Goal: Information Seeking & Learning: Learn about a topic

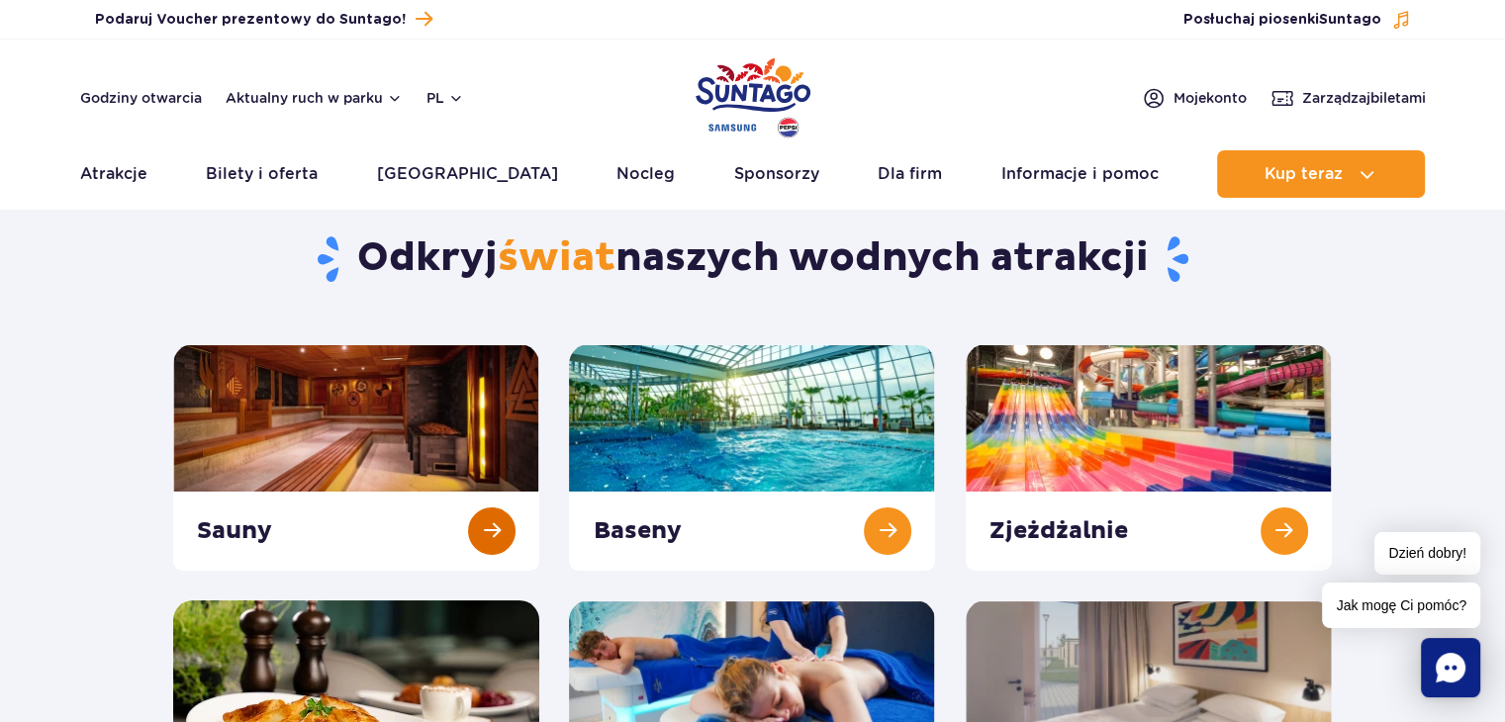
scroll to position [99, 0]
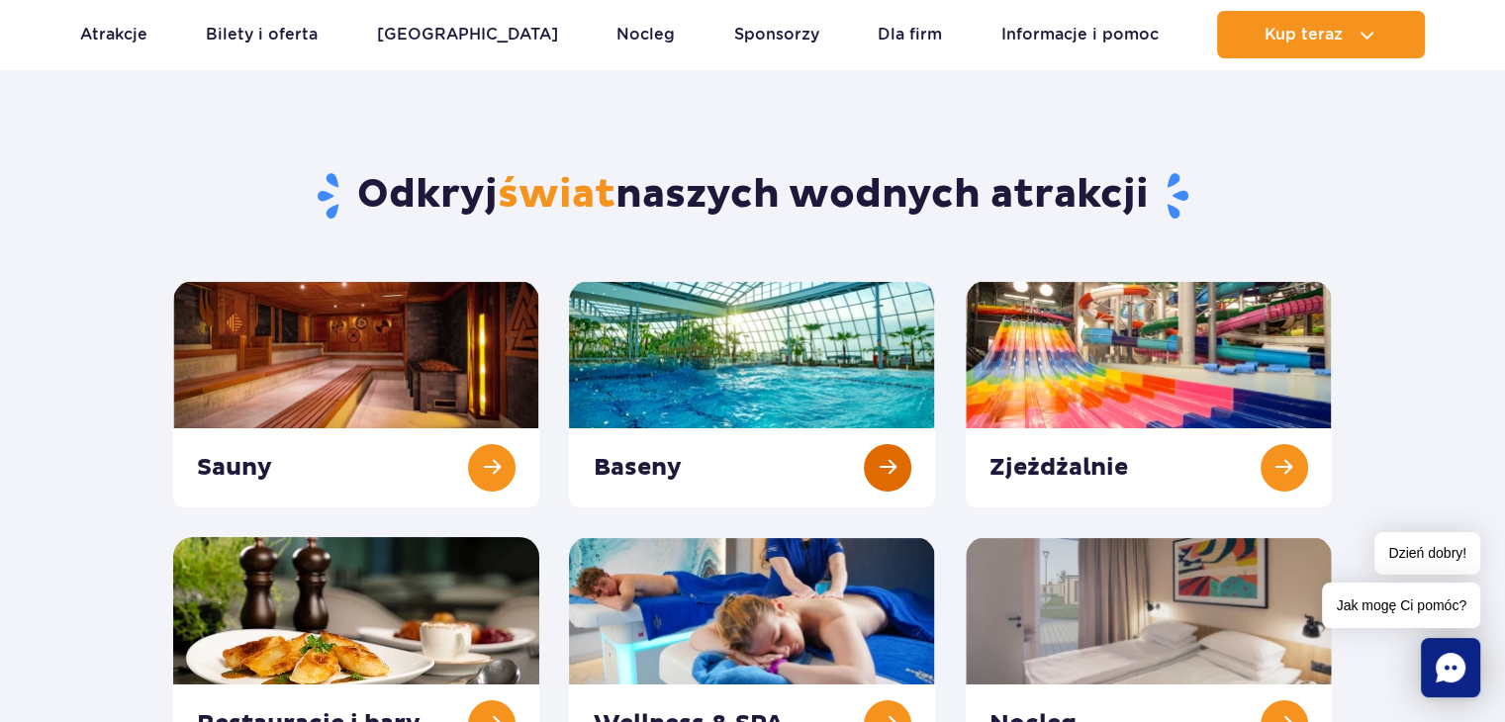
click at [860, 461] on link at bounding box center [752, 394] width 366 height 227
click at [1288, 452] on link at bounding box center [1149, 394] width 366 height 227
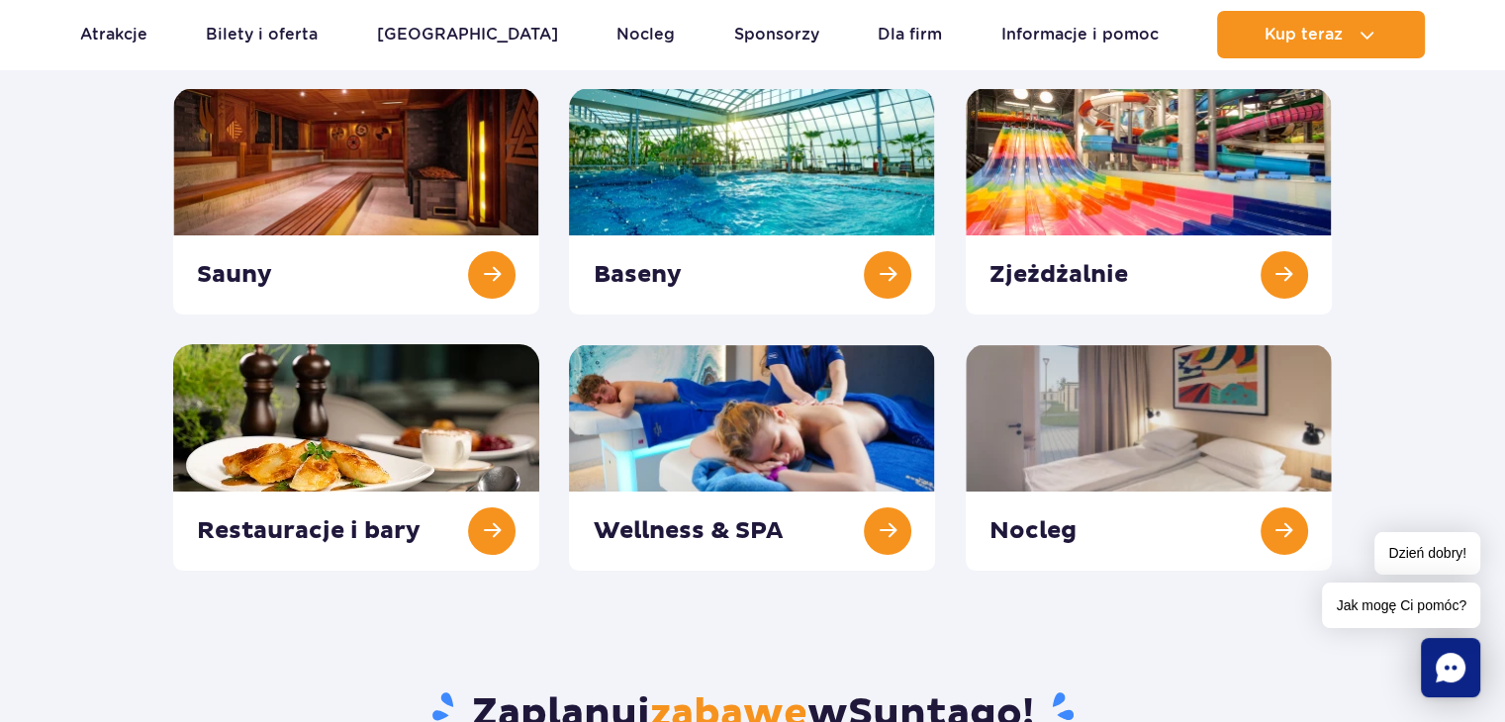
scroll to position [297, 0]
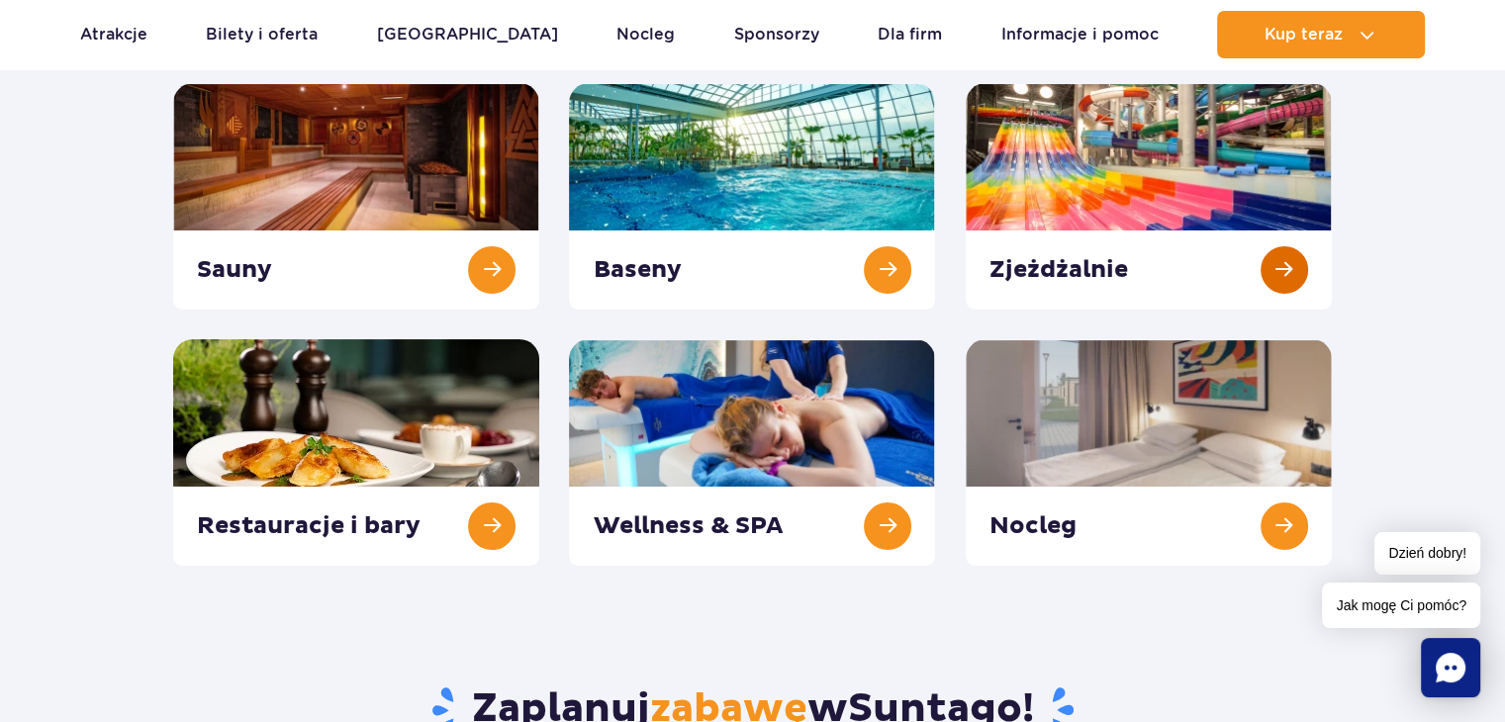
click at [1275, 287] on link at bounding box center [1149, 196] width 366 height 227
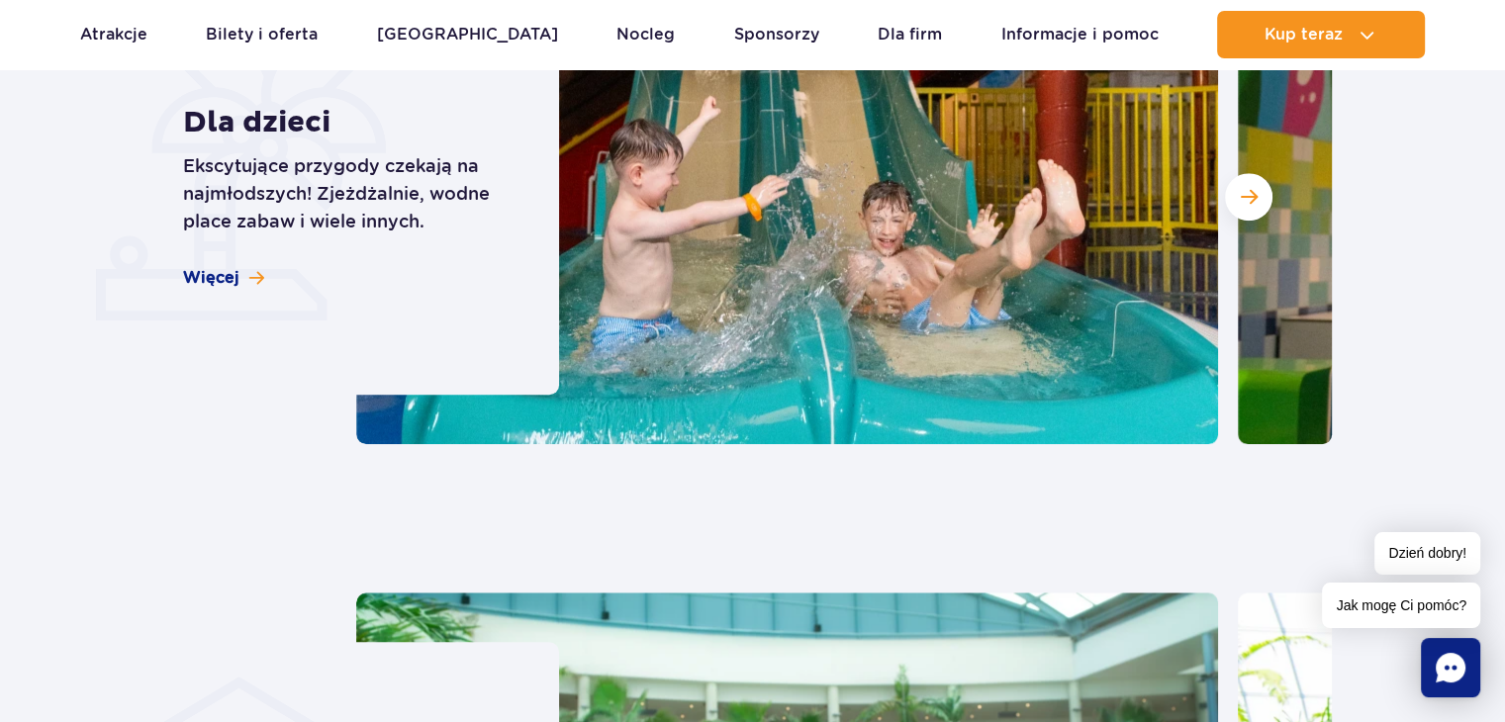
scroll to position [1682, 0]
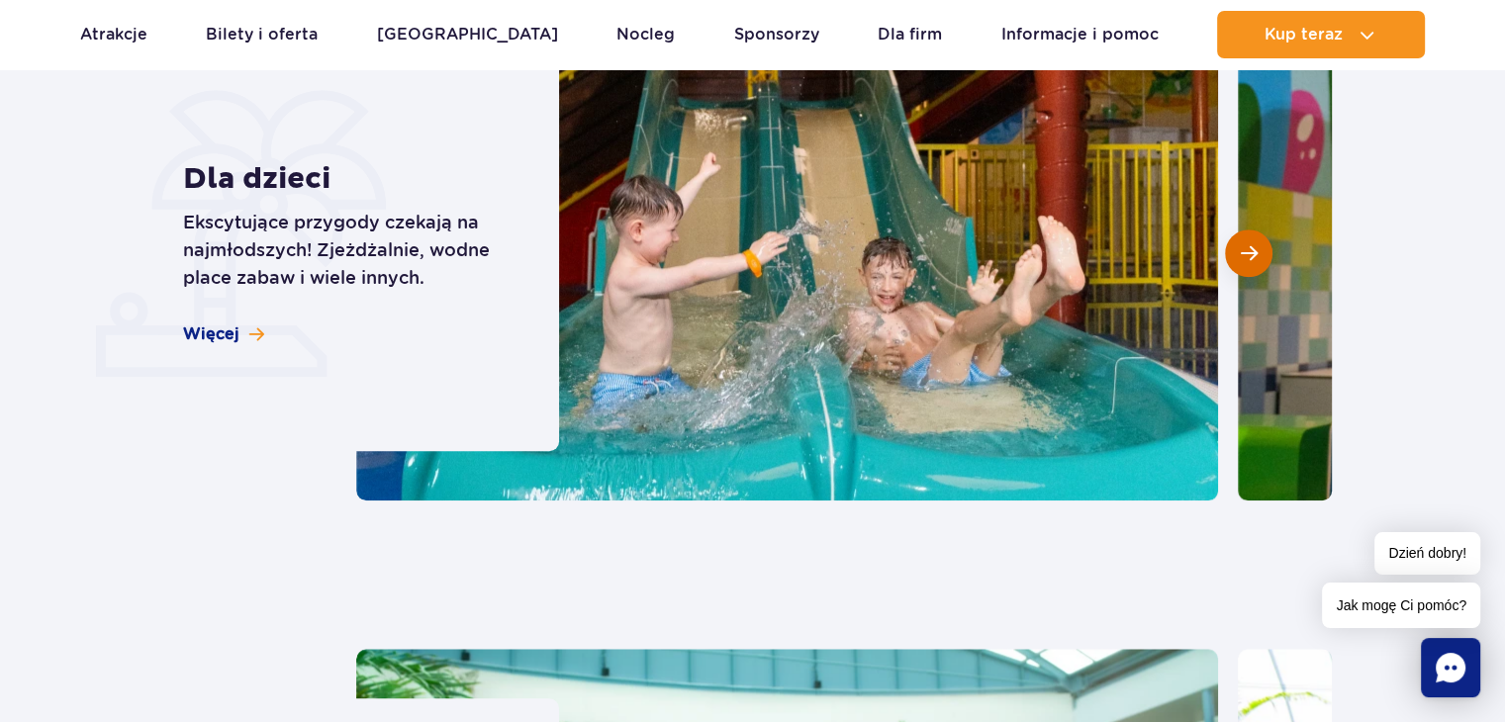
click at [1234, 269] on button "Następny slajd" at bounding box center [1248, 253] width 47 height 47
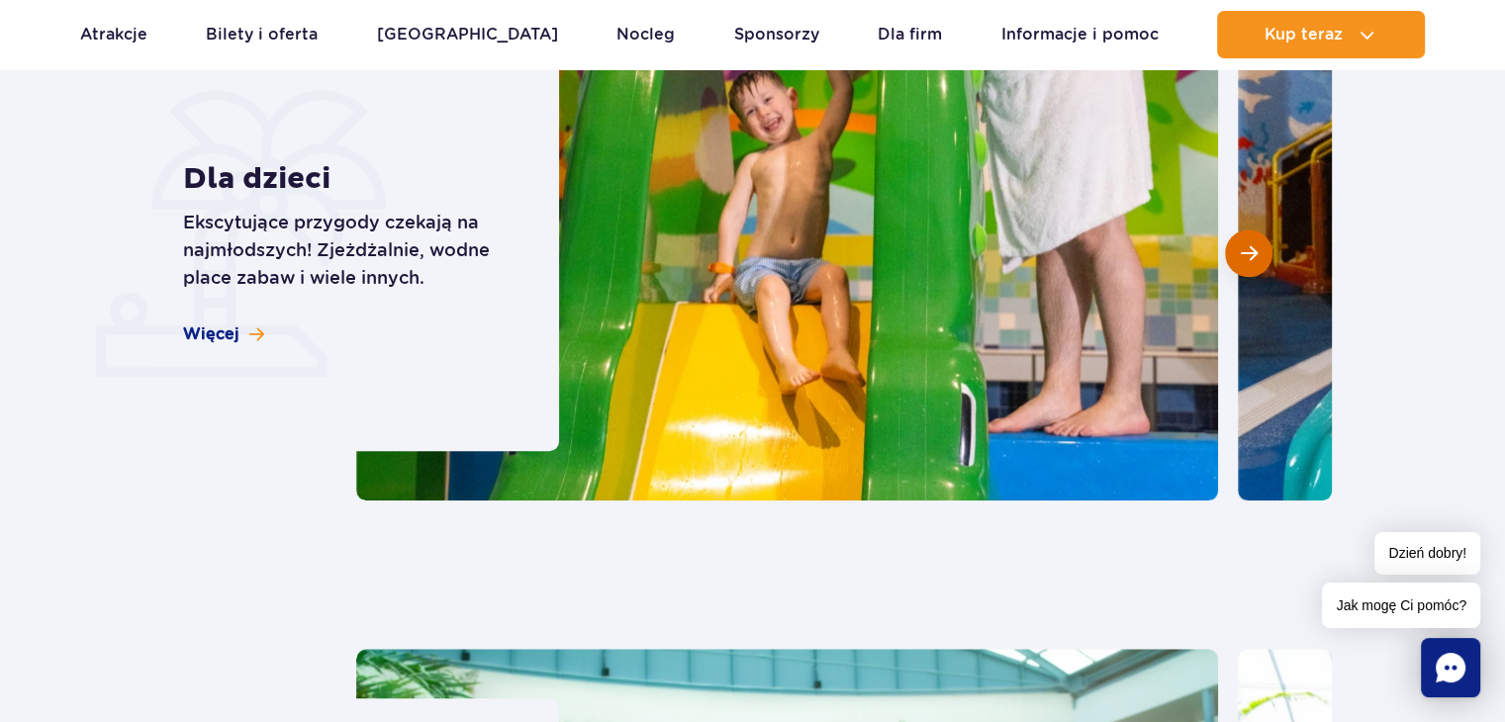
click at [1231, 264] on button "Następny slajd" at bounding box center [1248, 253] width 47 height 47
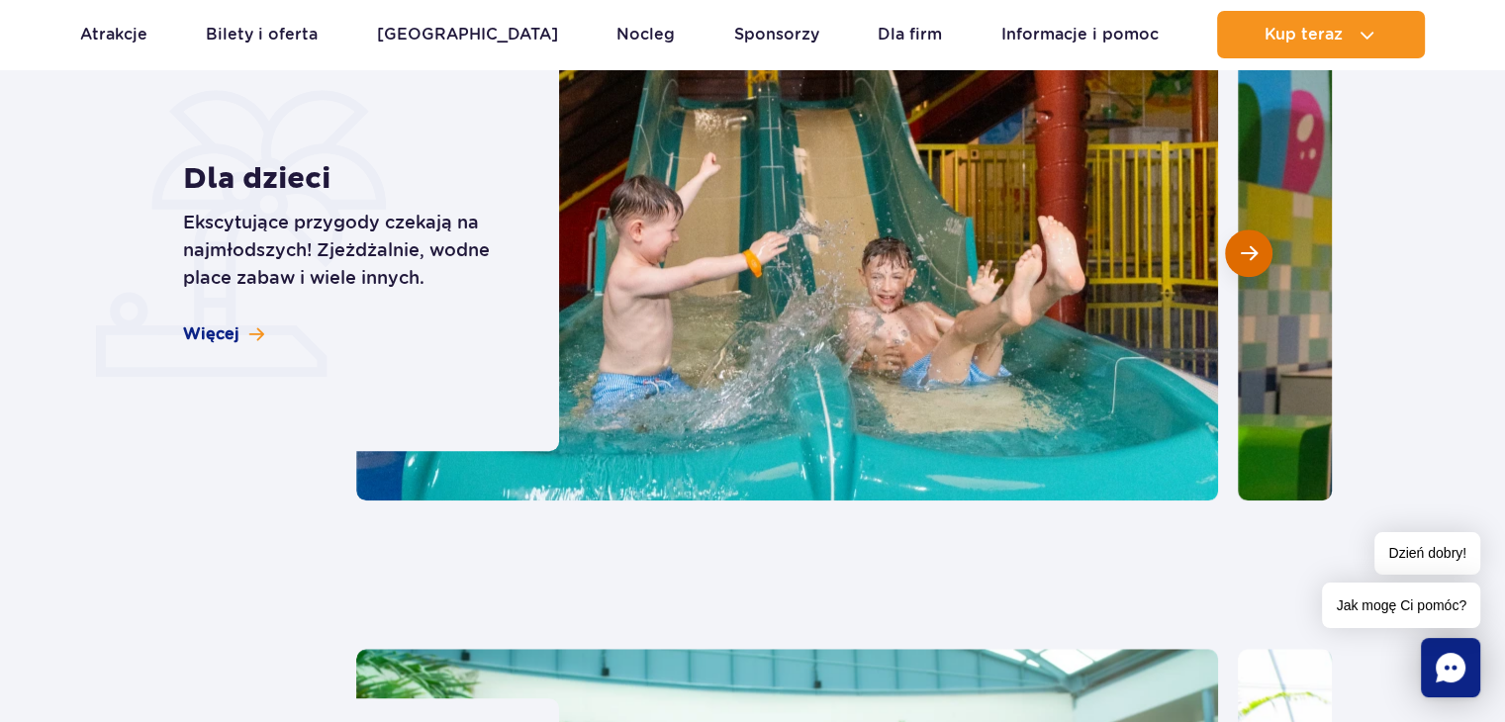
click at [1241, 258] on span "Następny slajd" at bounding box center [1249, 253] width 17 height 18
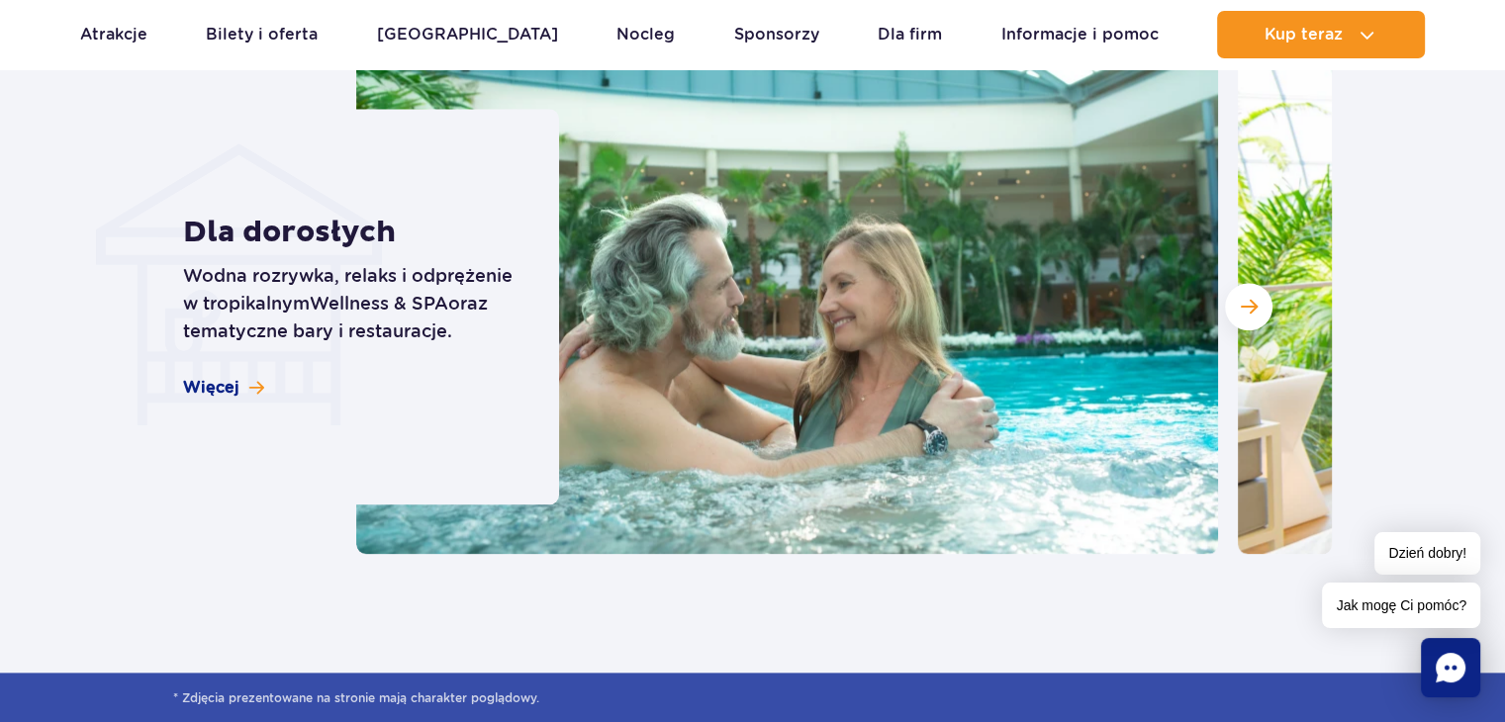
scroll to position [2375, 0]
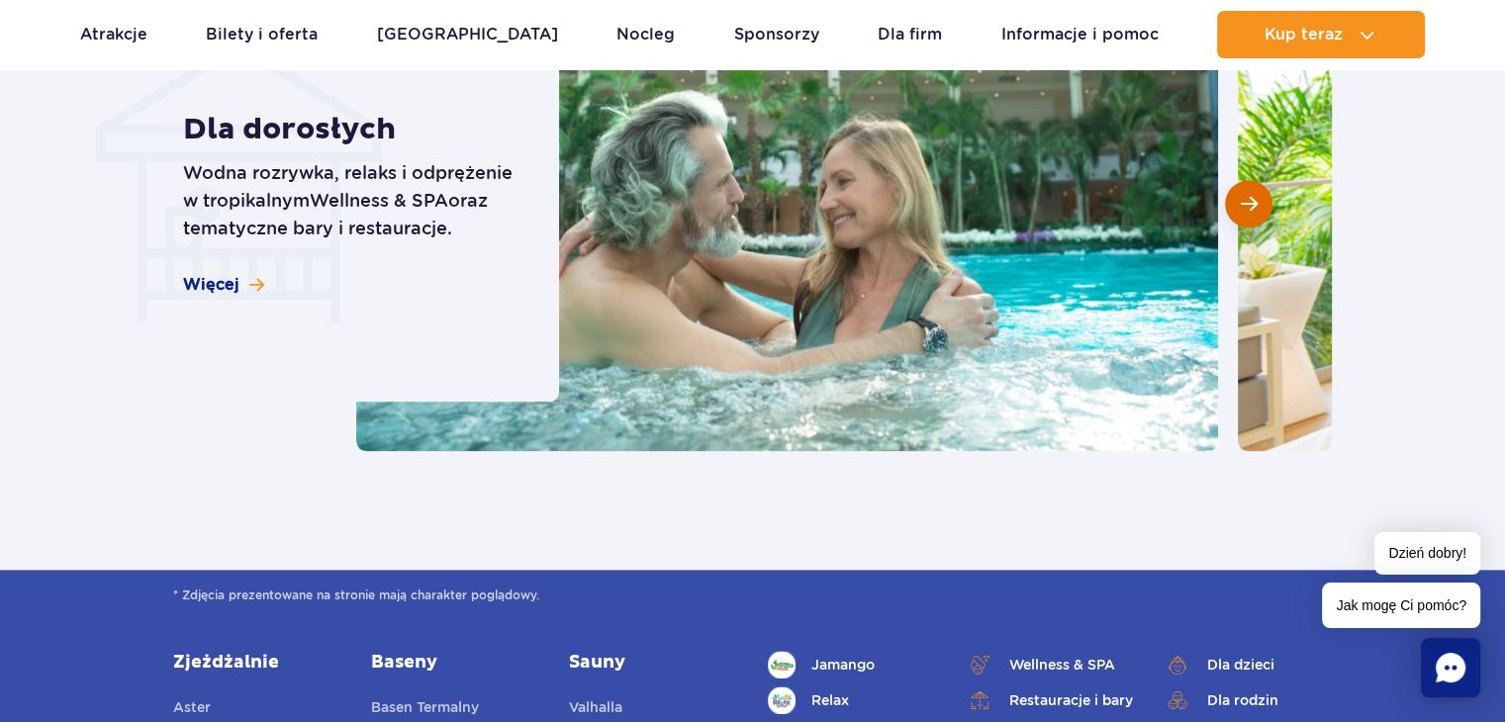
click at [1247, 221] on button "Następny slajd" at bounding box center [1248, 203] width 47 height 47
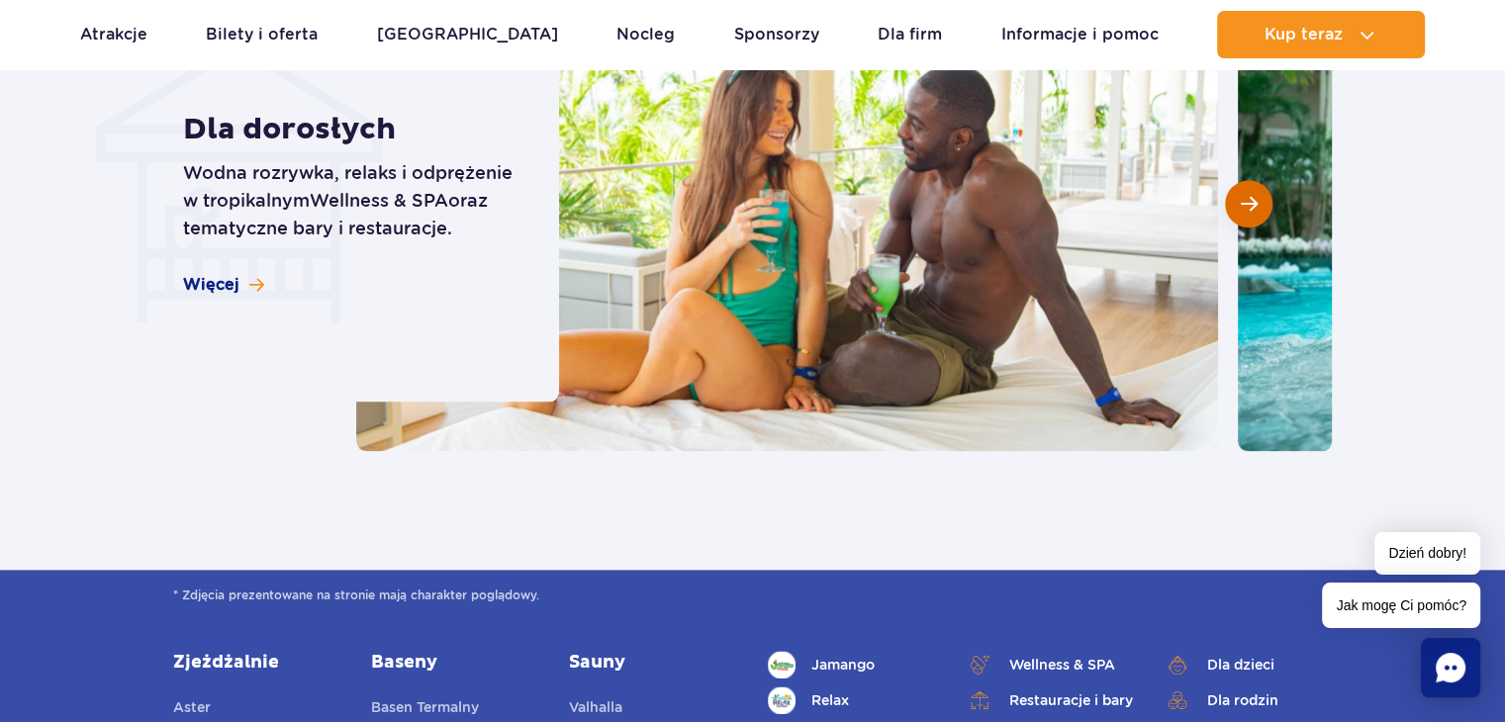
click at [1247, 221] on button "Następny slajd" at bounding box center [1248, 203] width 47 height 47
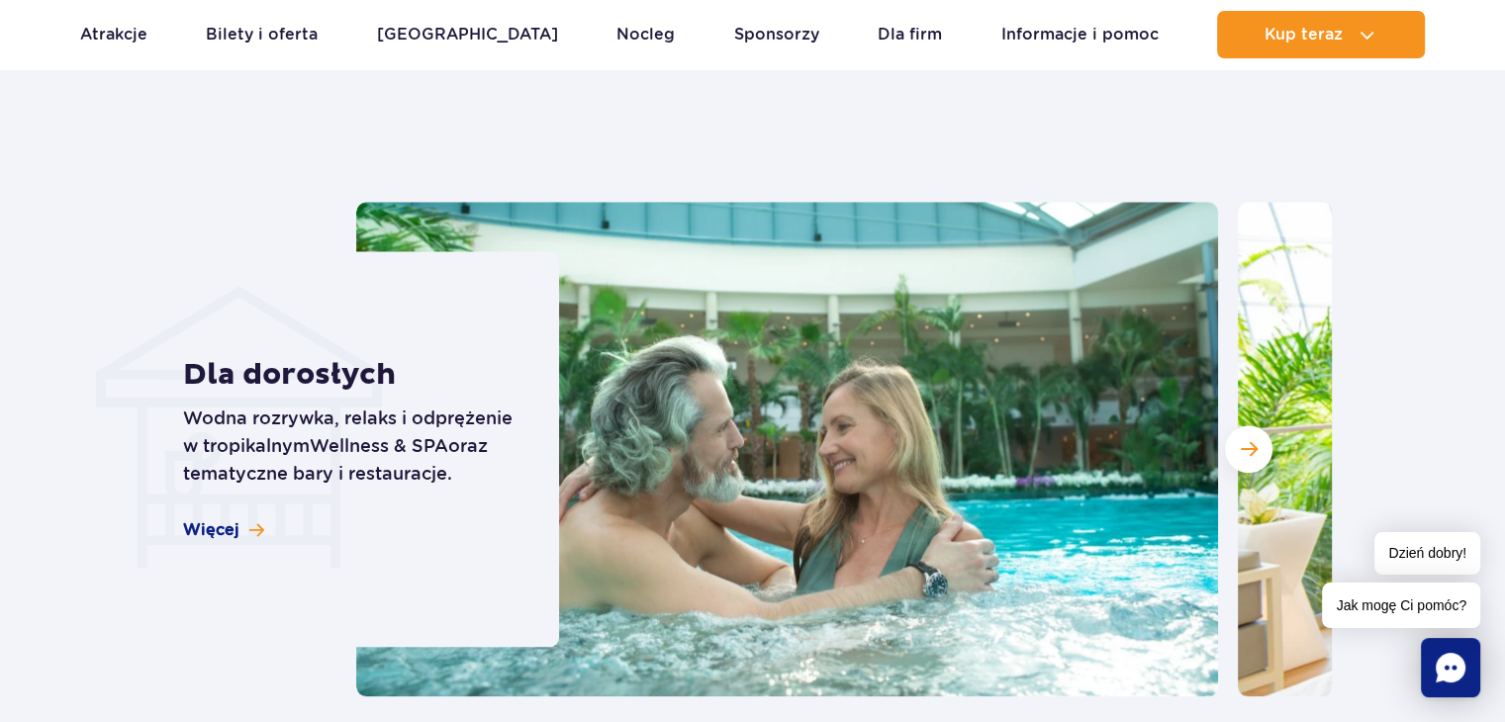
scroll to position [2078, 0]
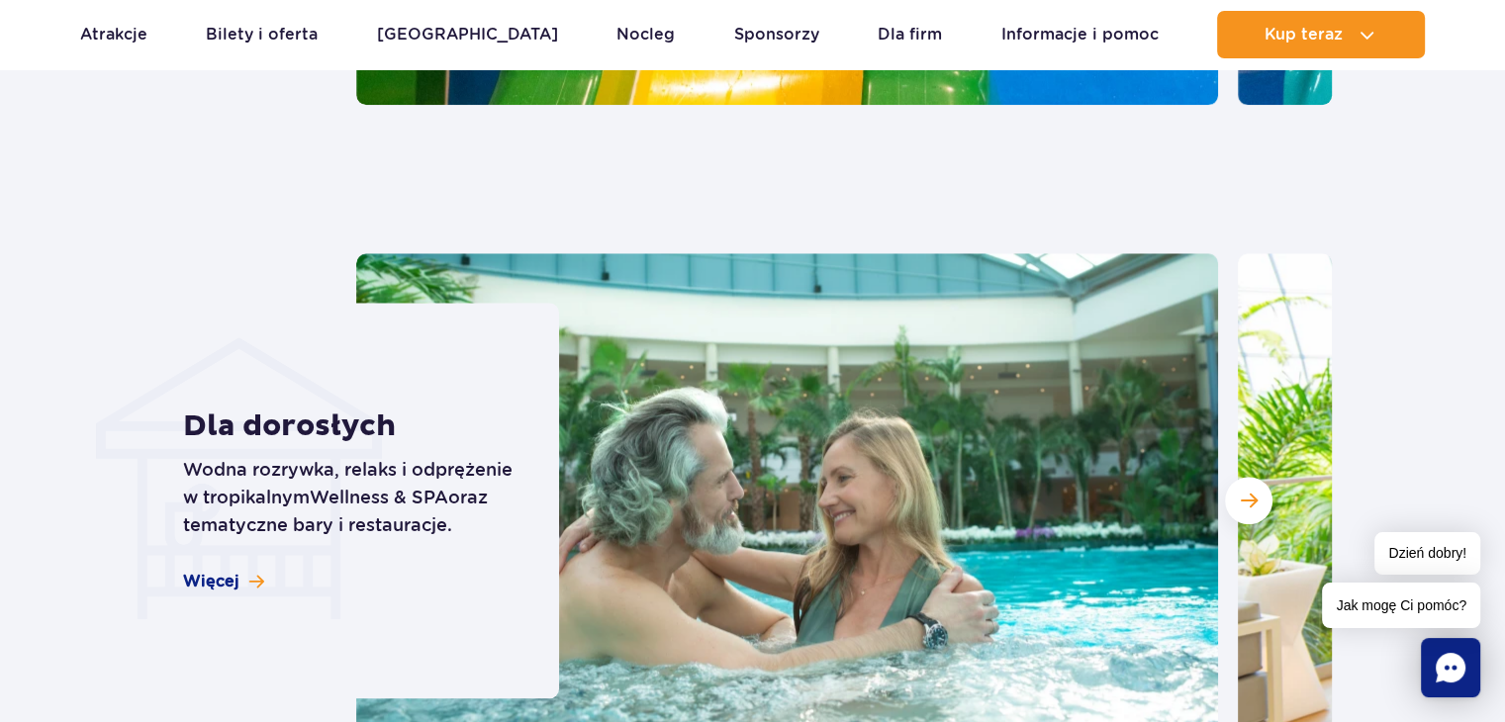
click at [214, 595] on div "Dla dorosłych Wodna rozrywka, relaks i odprężenie w tropikalnym Wellness & SPA …" at bounding box center [358, 501] width 401 height 396
click at [222, 574] on span "Więcej" at bounding box center [211, 582] width 56 height 22
click at [1262, 496] on button "Następny slajd" at bounding box center [1248, 500] width 47 height 47
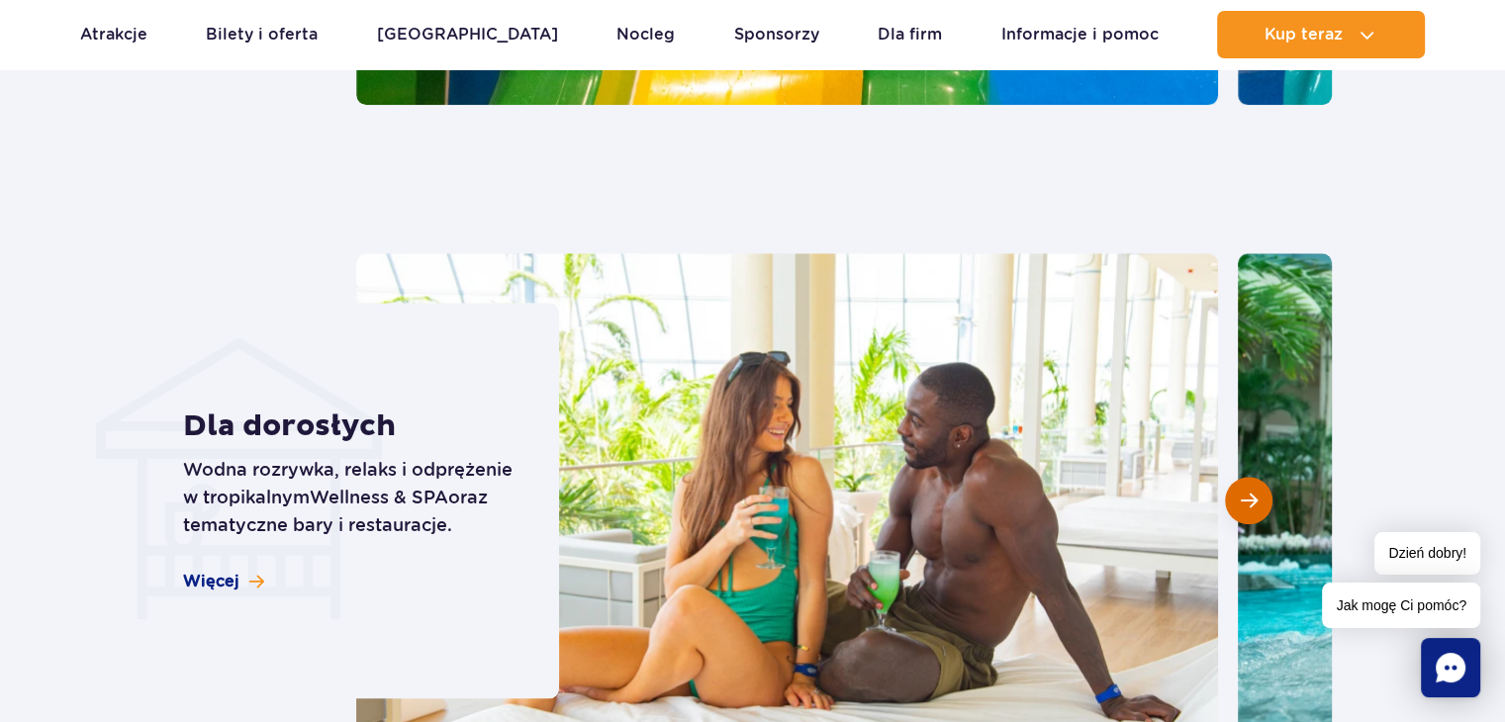
click at [1255, 498] on button "Następny slajd" at bounding box center [1248, 500] width 47 height 47
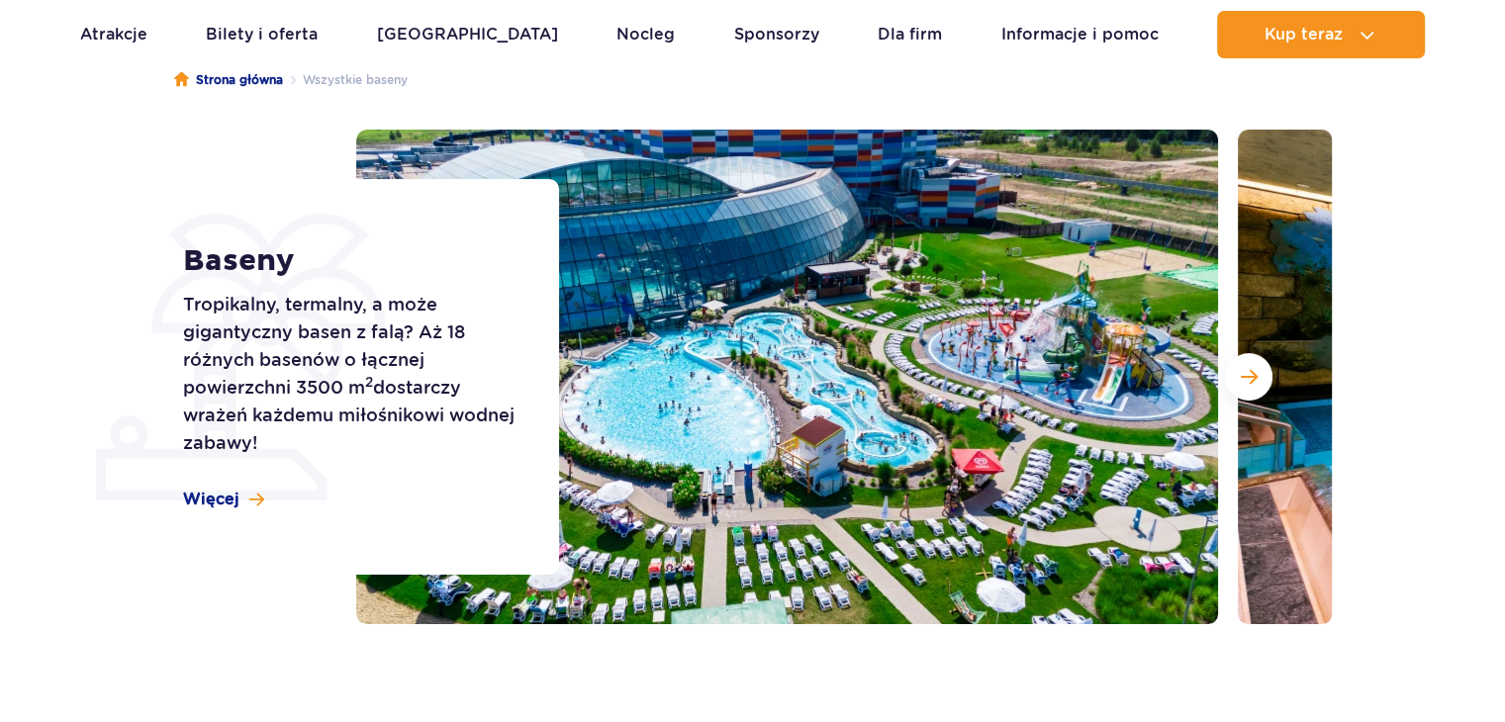
scroll to position [198, 0]
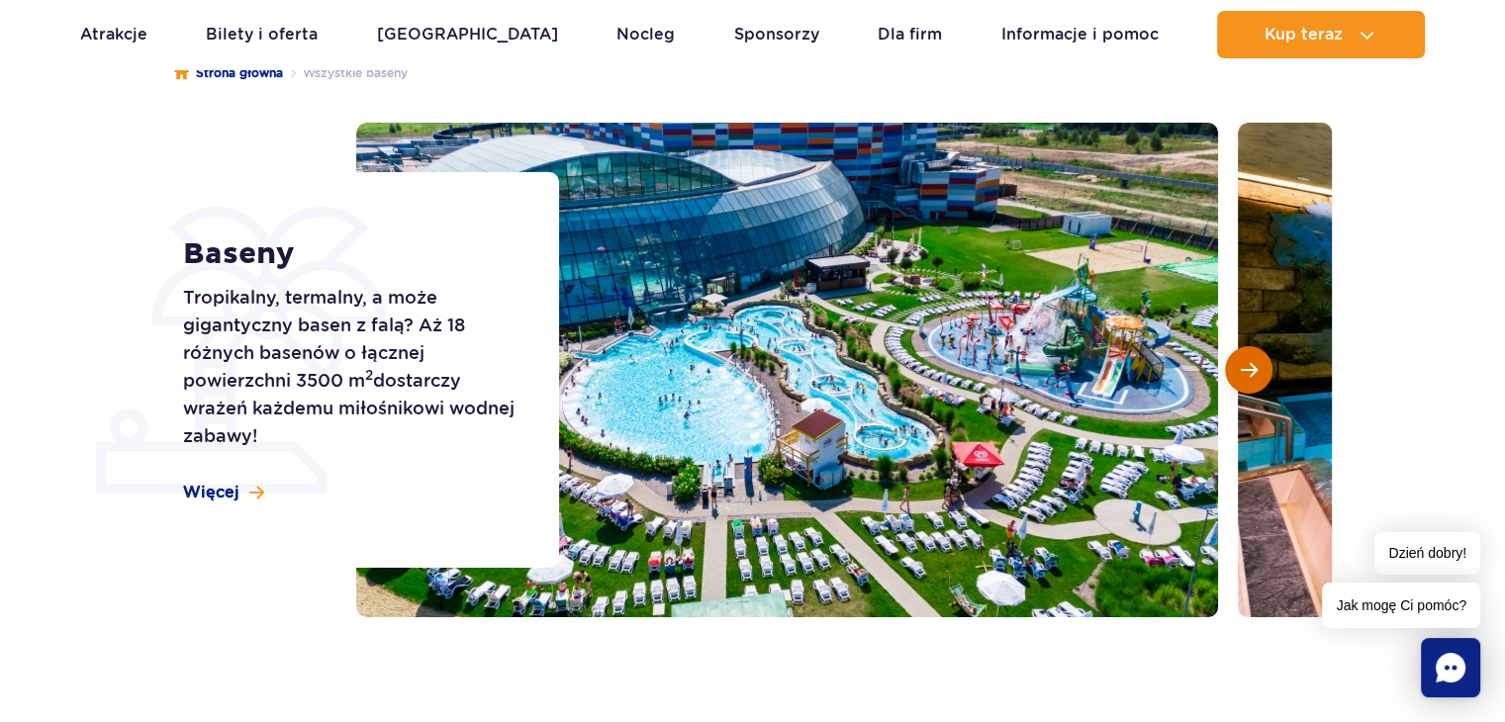
click at [1247, 382] on button "Następny slajd" at bounding box center [1248, 369] width 47 height 47
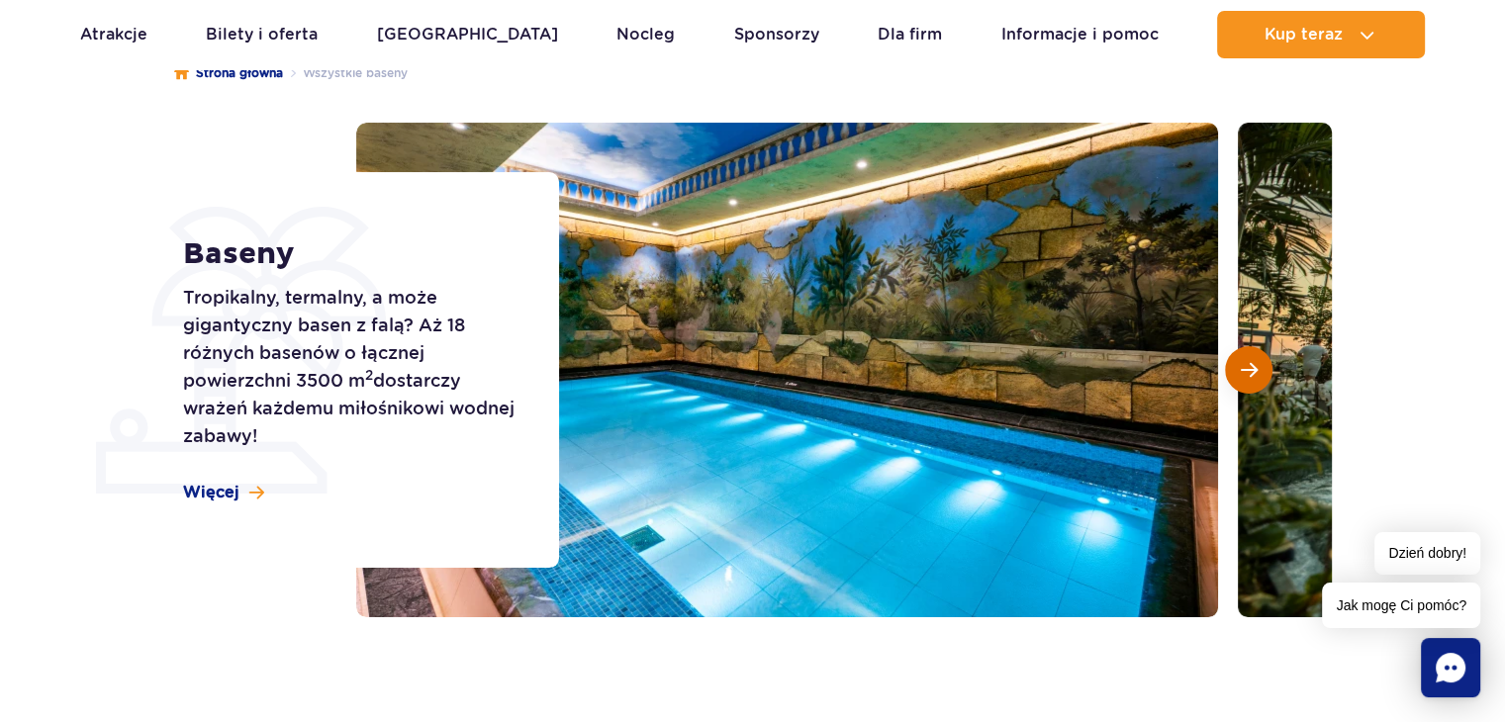
click at [1242, 383] on button "Następny slajd" at bounding box center [1248, 369] width 47 height 47
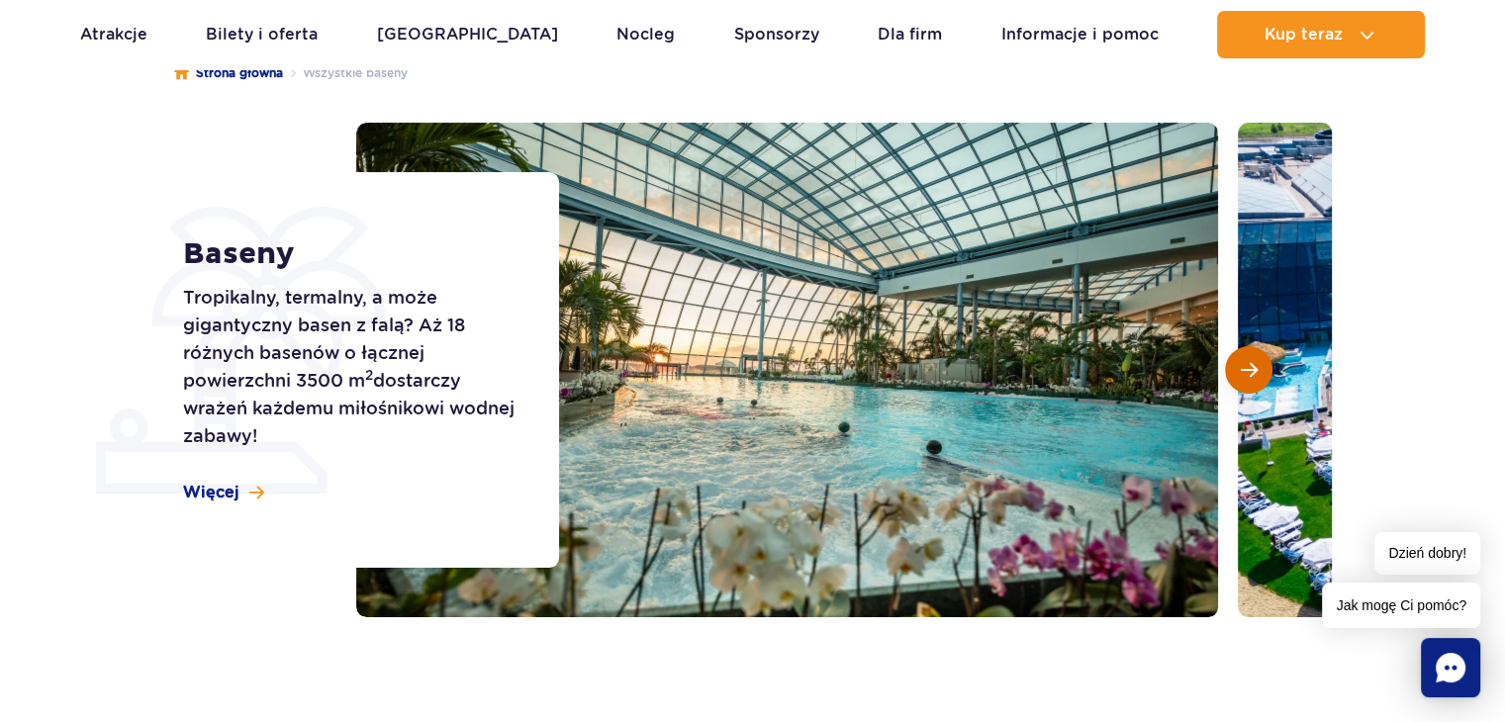
click at [1253, 365] on span "Następny slajd" at bounding box center [1249, 370] width 17 height 18
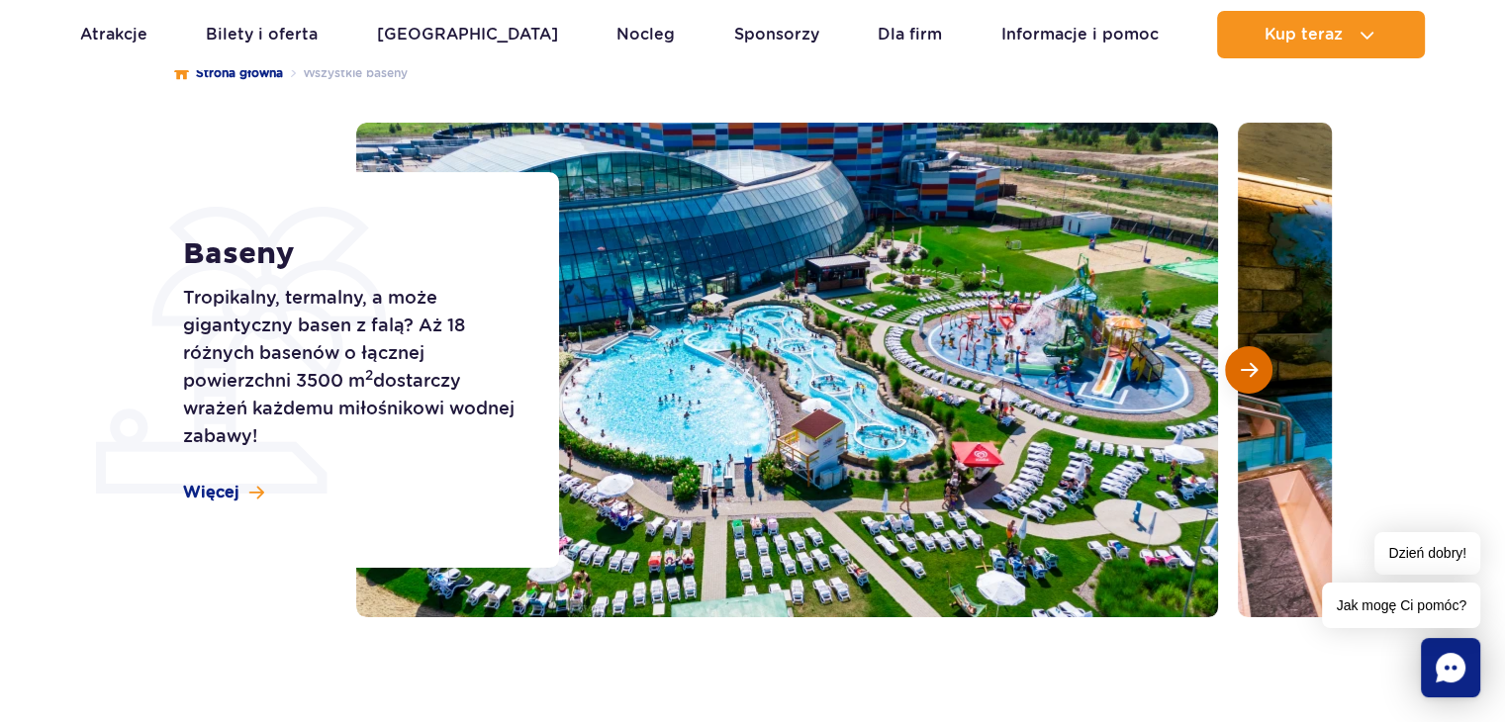
click at [1253, 365] on span "Następny slajd" at bounding box center [1249, 370] width 17 height 18
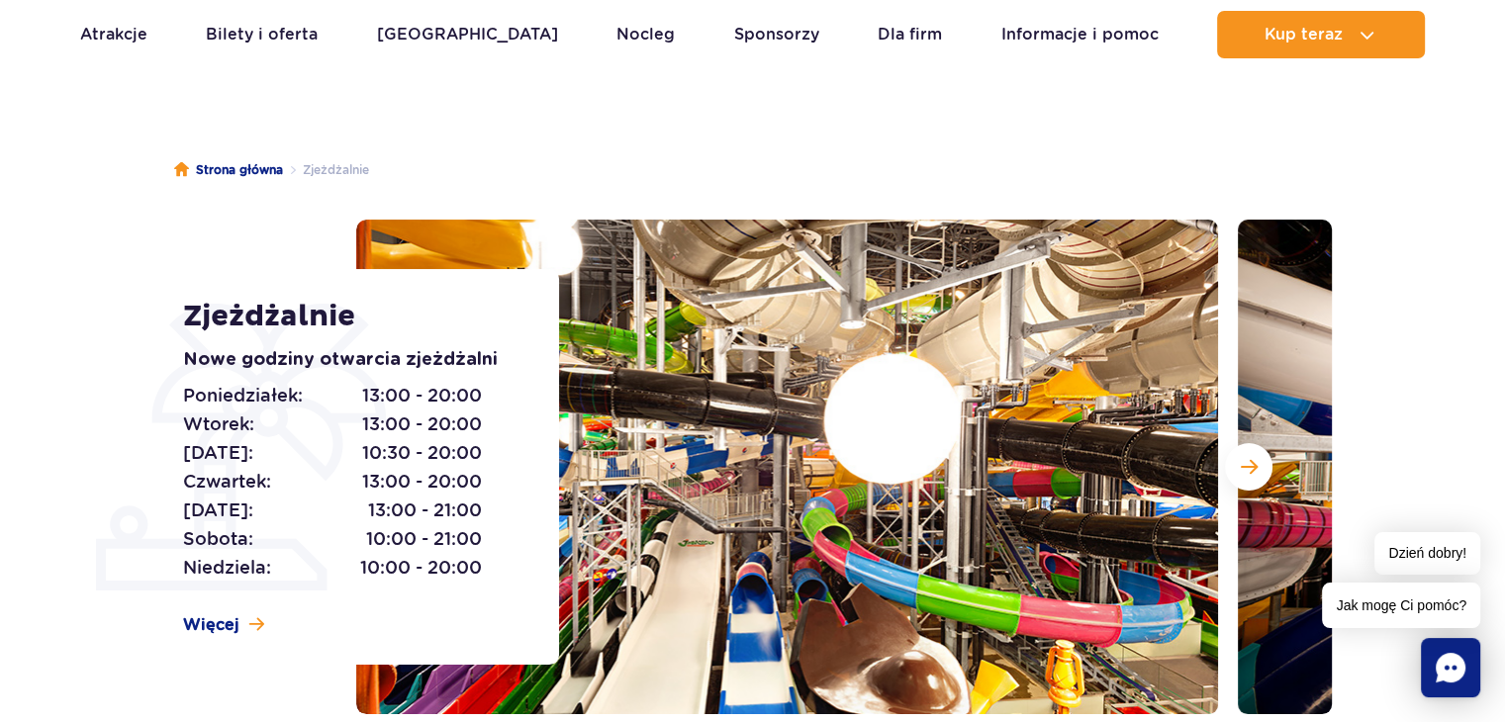
scroll to position [99, 0]
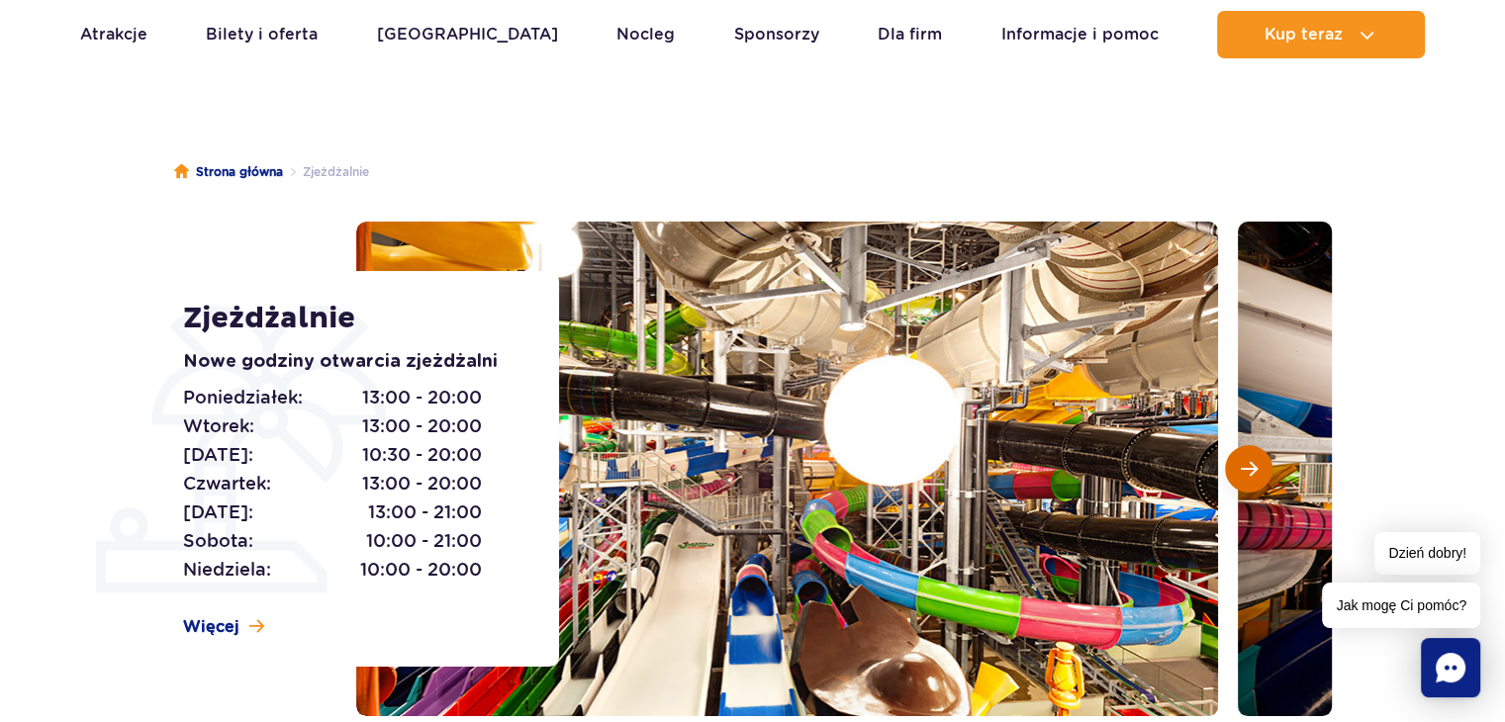
click at [1262, 463] on button "Następny slajd" at bounding box center [1248, 468] width 47 height 47
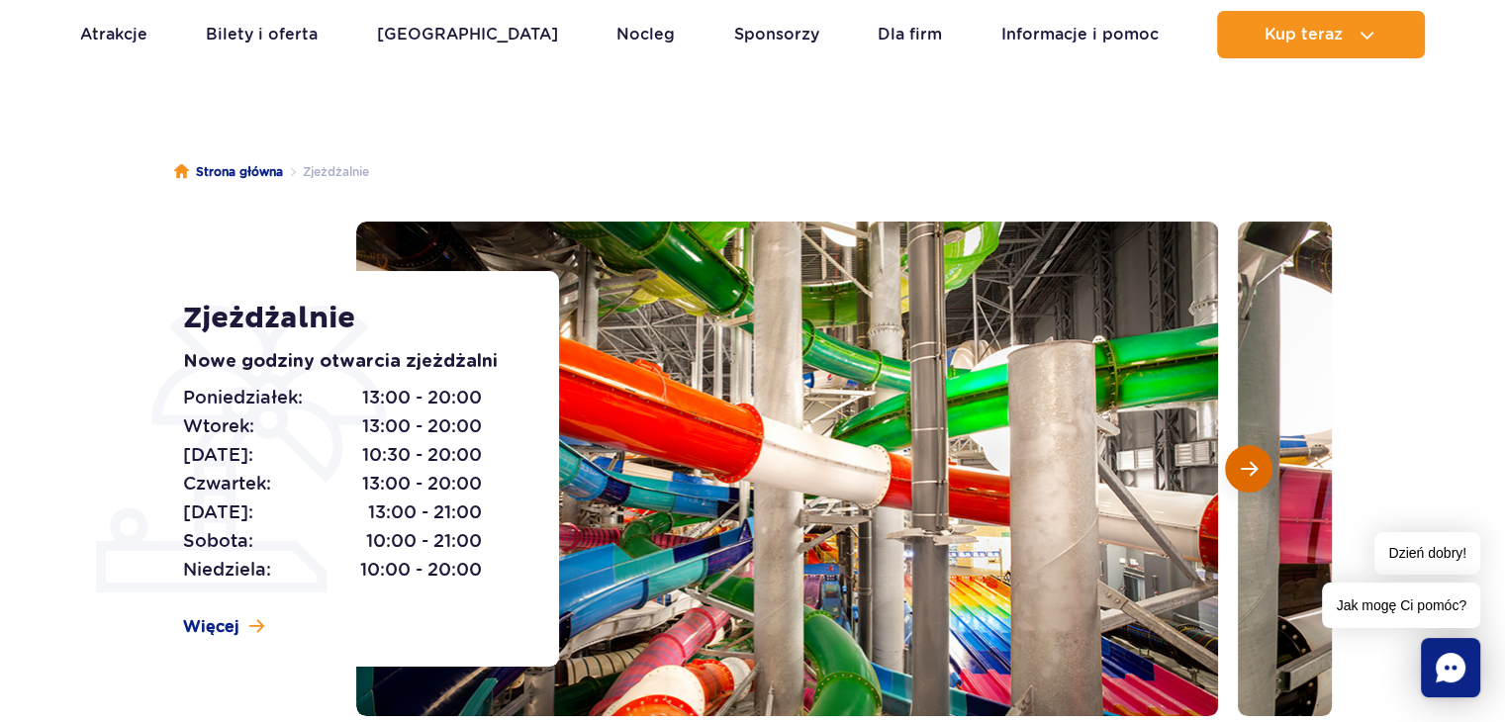
click at [1248, 473] on span "Następny slajd" at bounding box center [1249, 469] width 17 height 18
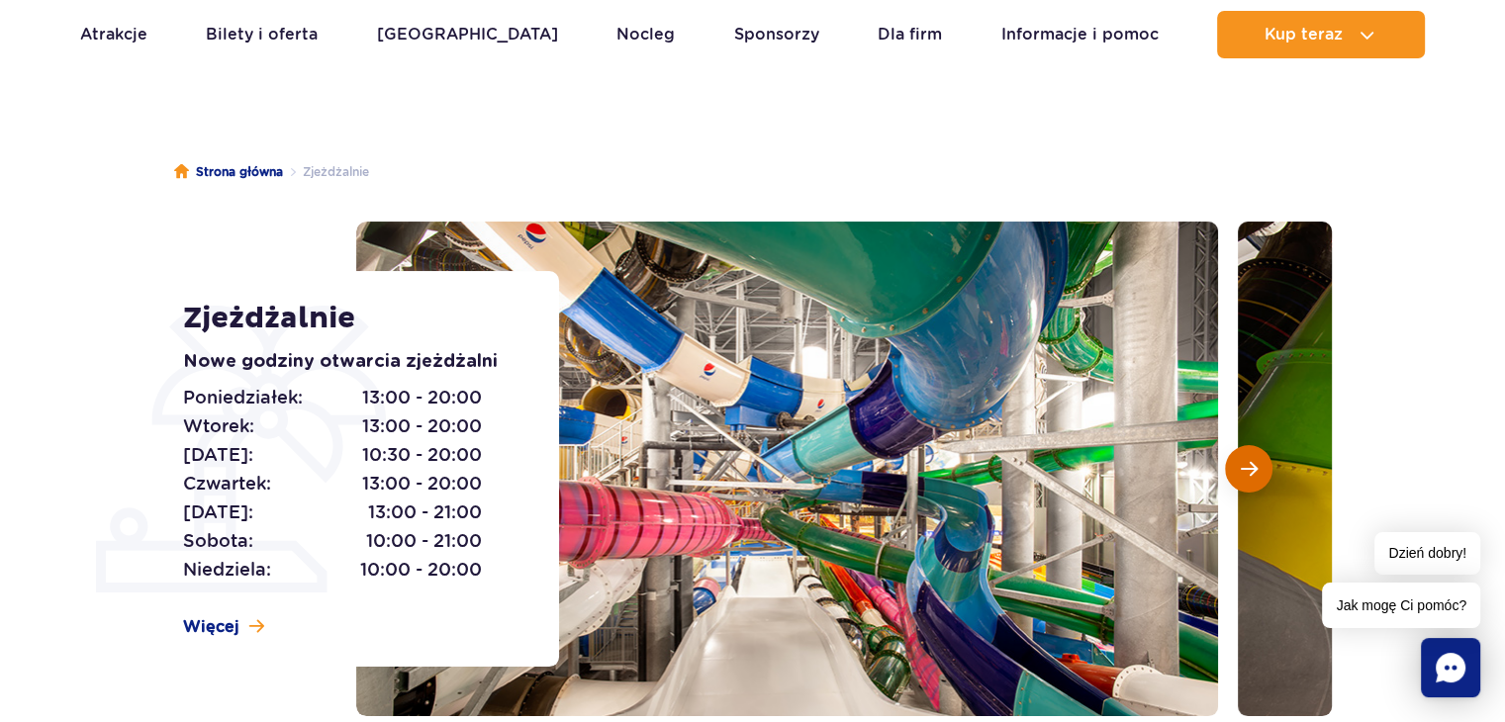
click at [1249, 472] on span "Następny slajd" at bounding box center [1249, 469] width 17 height 18
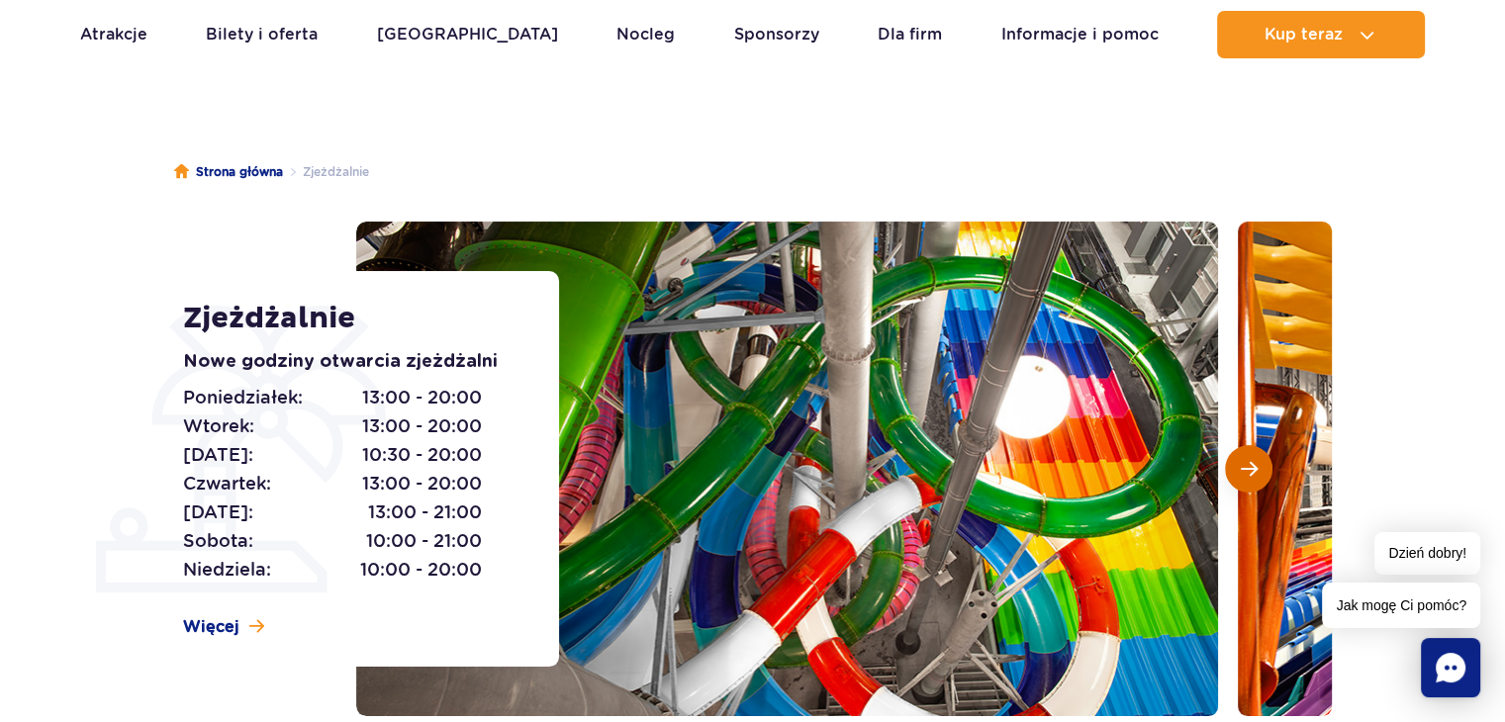
click at [1249, 472] on span "Następny slajd" at bounding box center [1249, 469] width 17 height 18
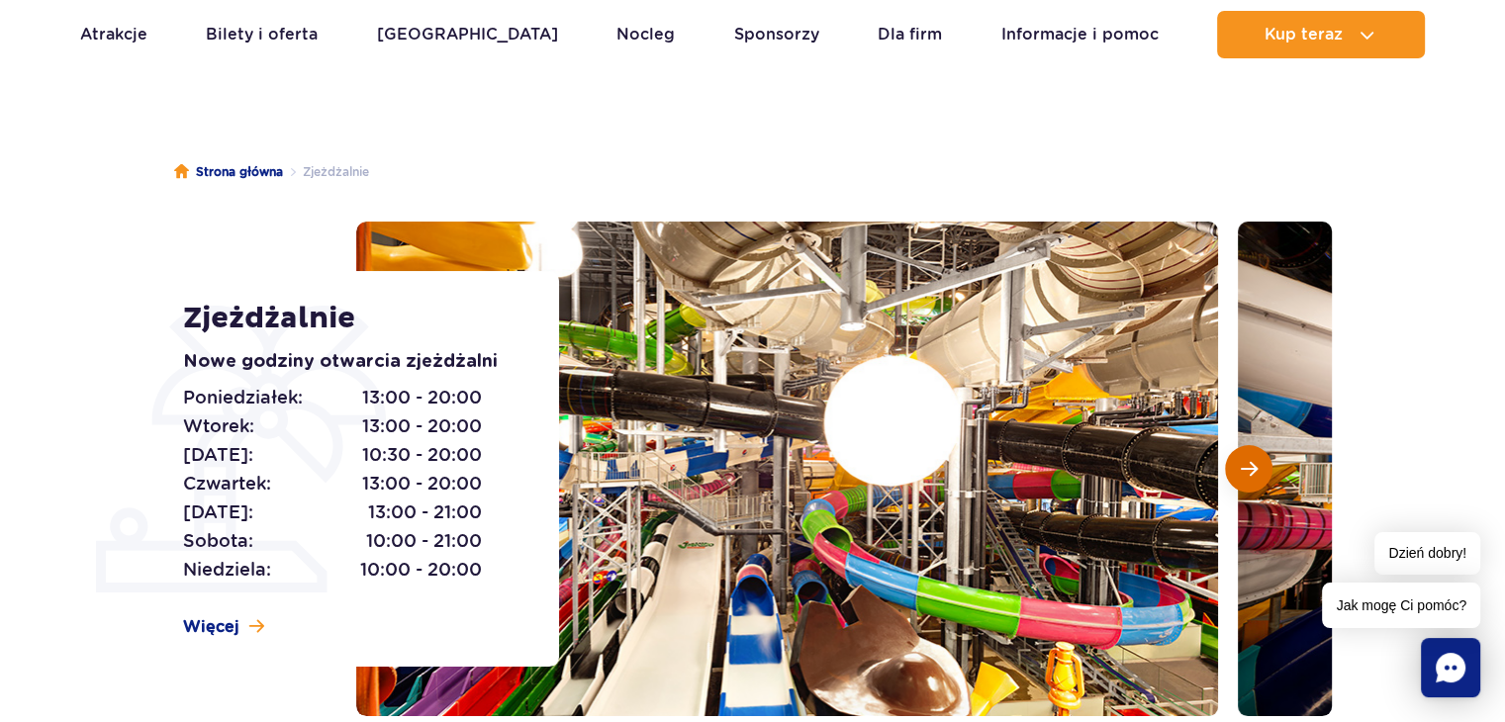
click at [1249, 472] on span "Następny slajd" at bounding box center [1249, 469] width 17 height 18
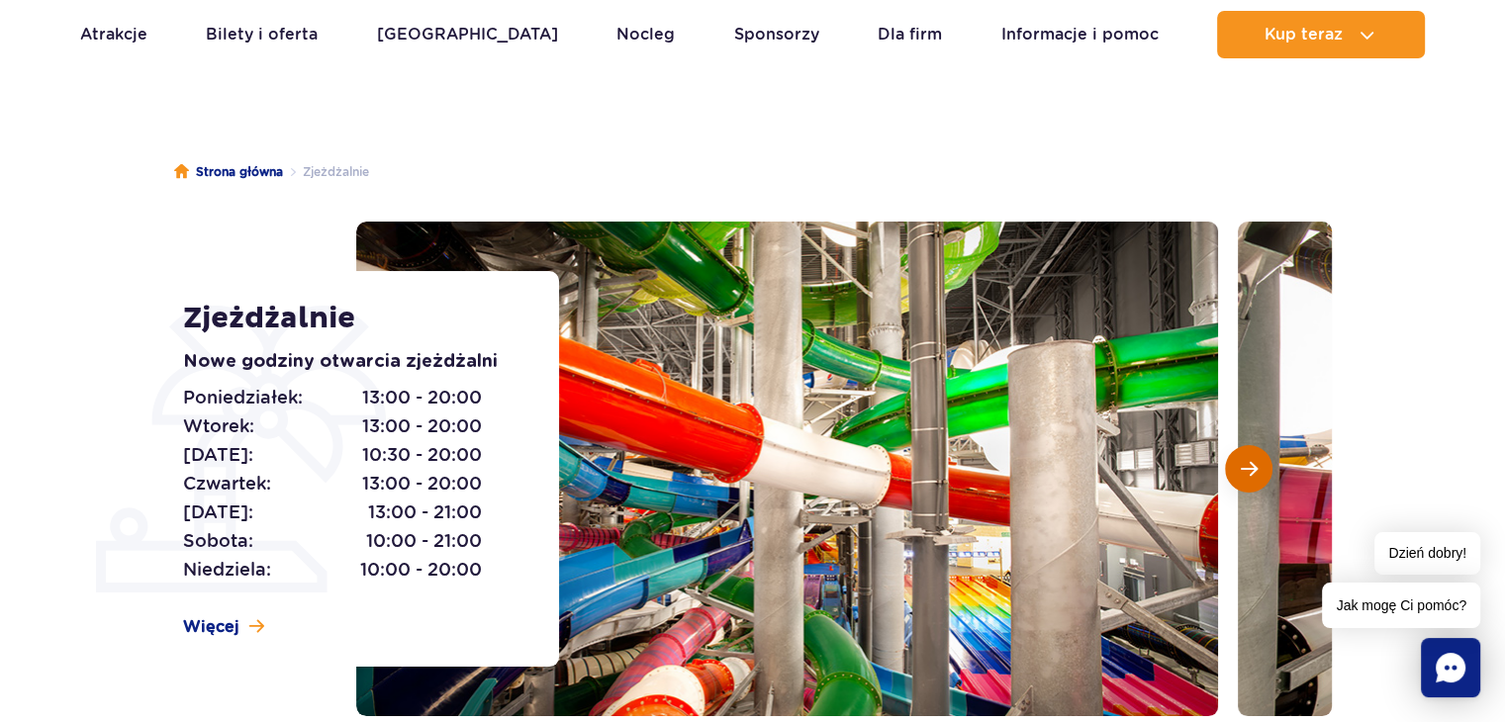
click at [1250, 474] on span "Następny slajd" at bounding box center [1249, 469] width 17 height 18
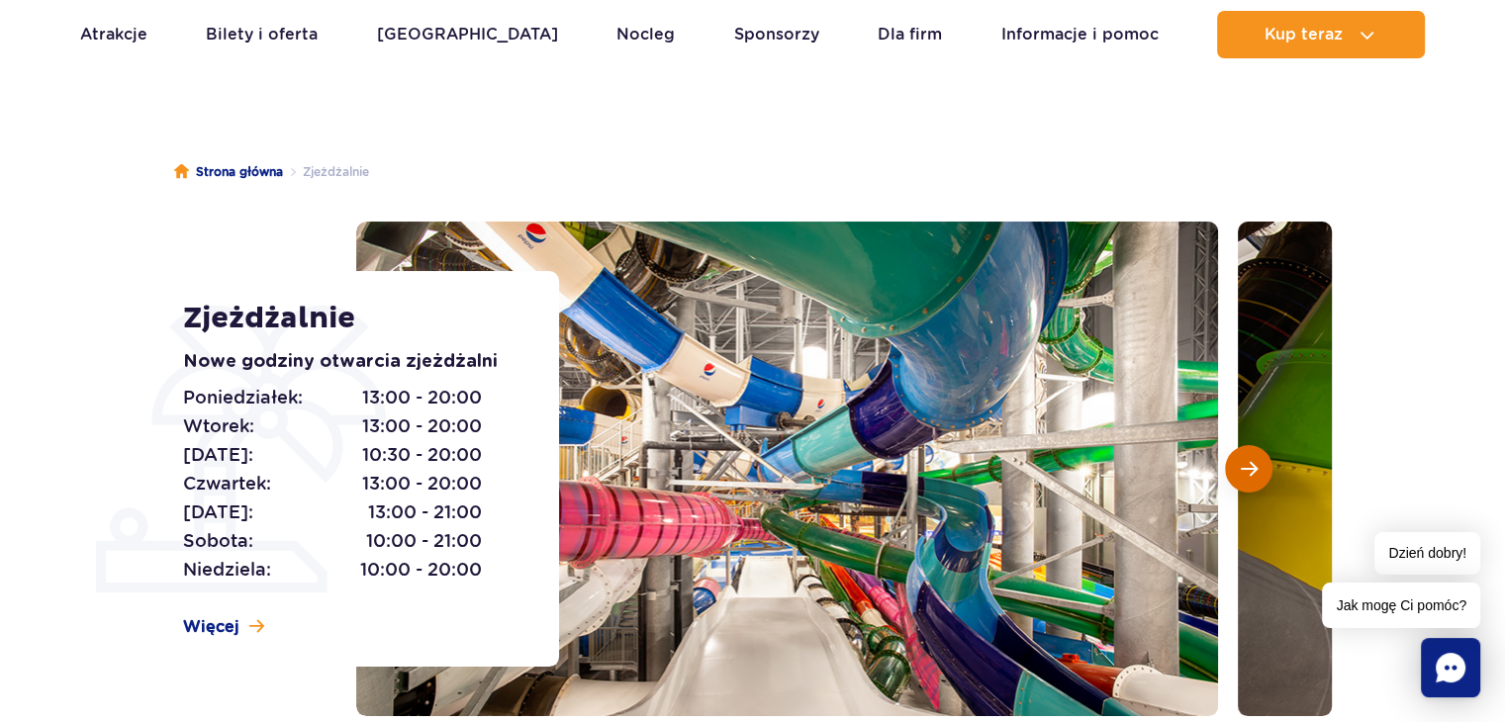
click at [1250, 474] on span "Następny slajd" at bounding box center [1249, 469] width 17 height 18
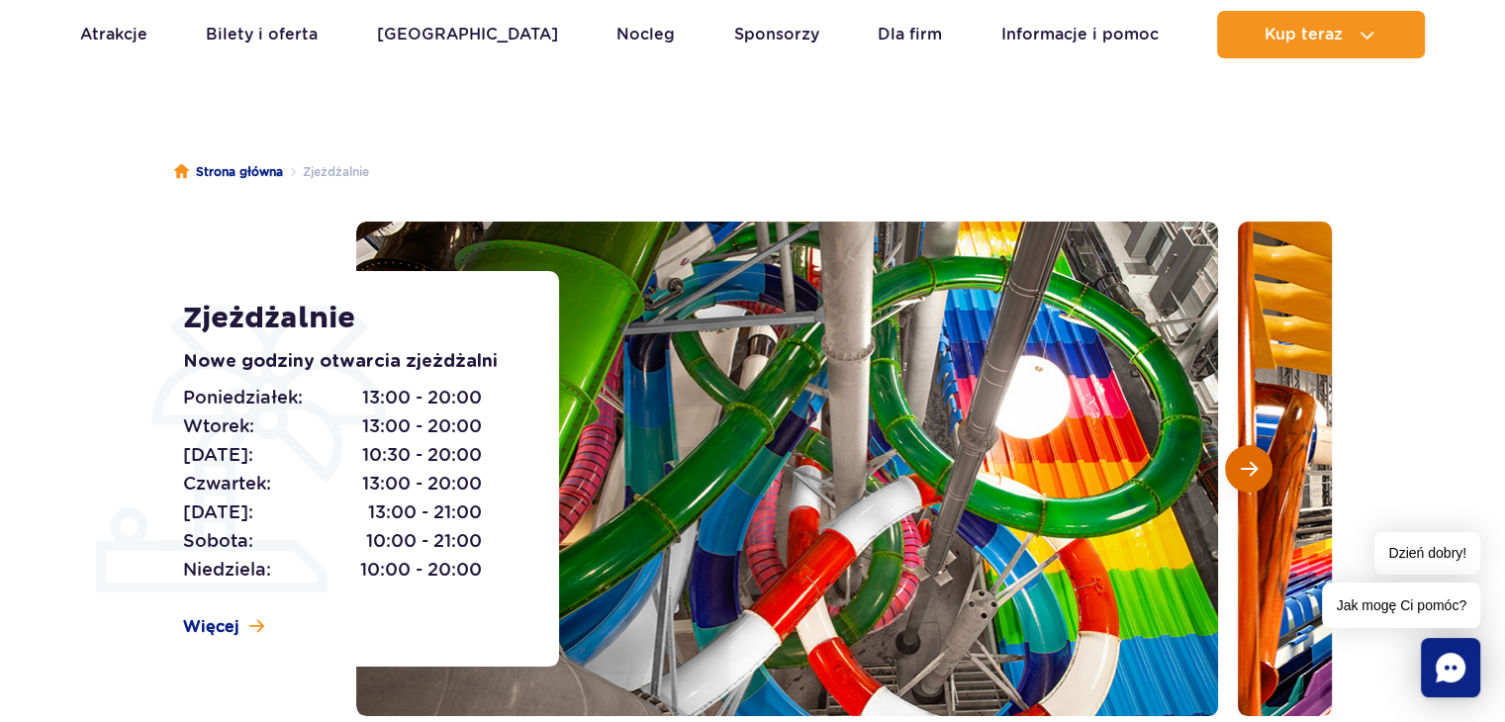
click at [1243, 464] on span "Następny slajd" at bounding box center [1249, 469] width 17 height 18
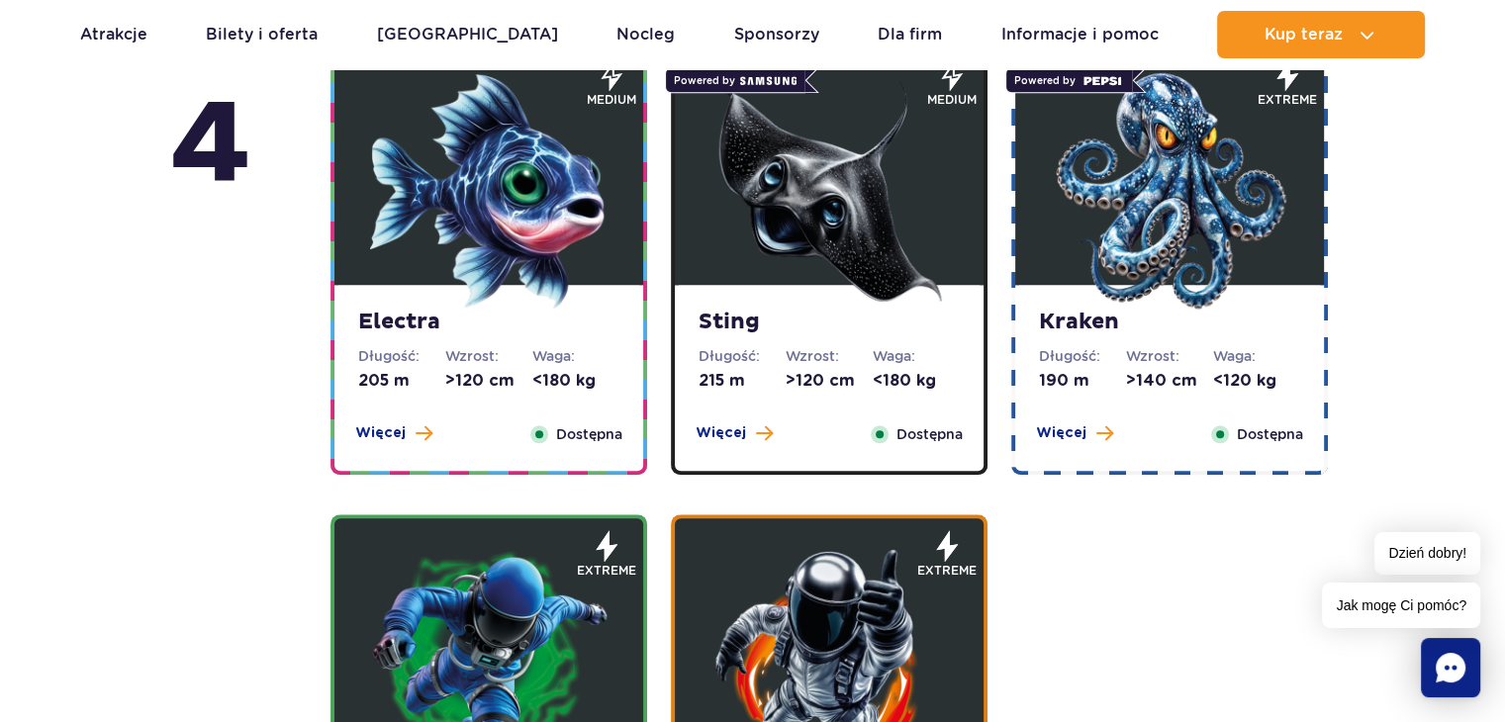
scroll to position [1821, 0]
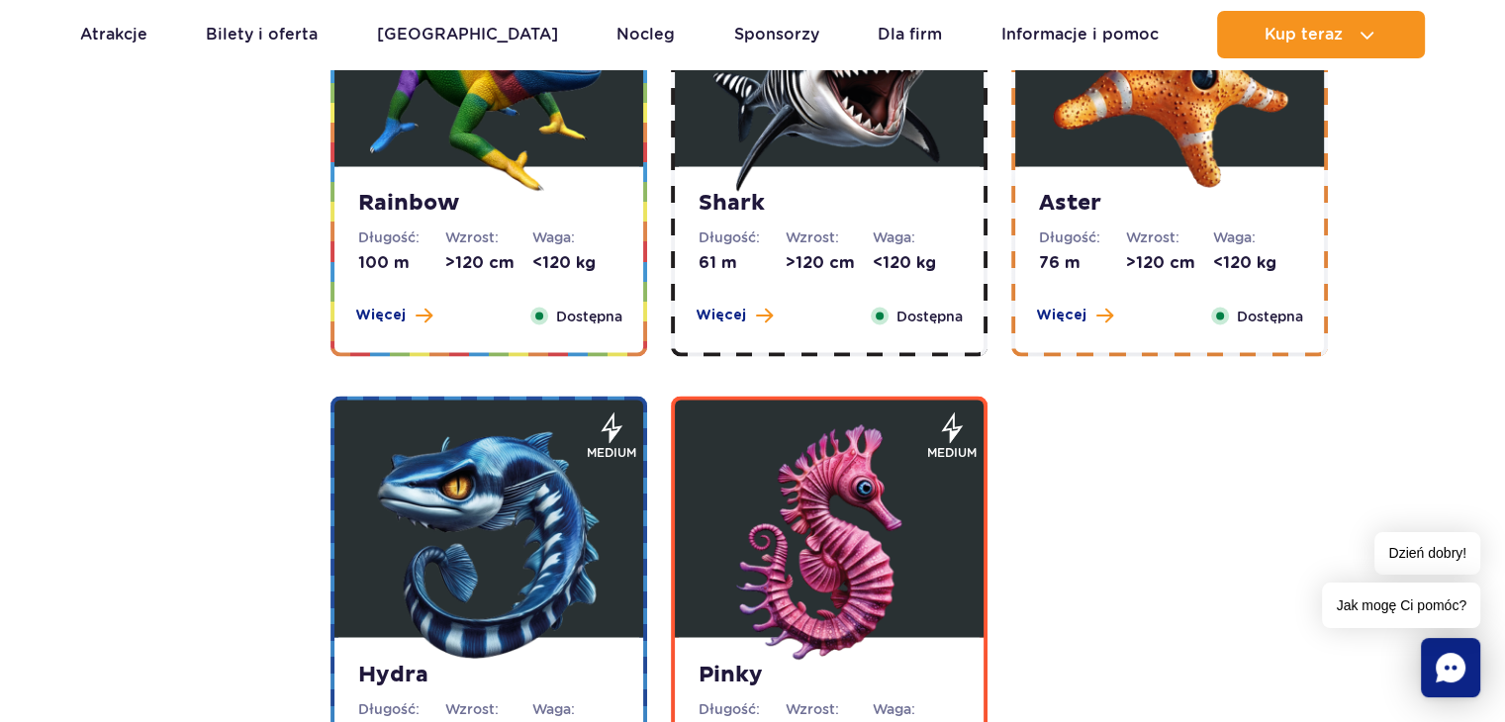
click at [705, 476] on figure at bounding box center [829, 518] width 309 height 237
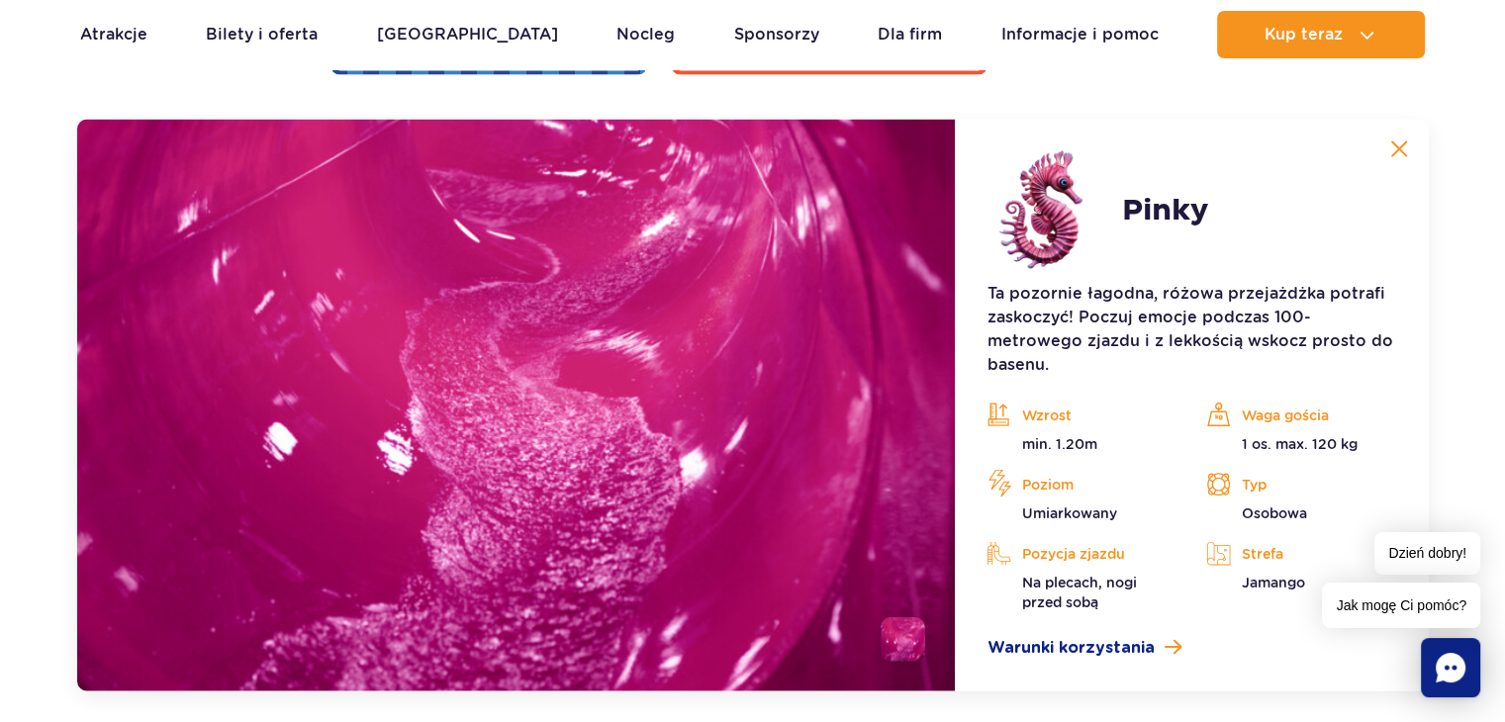
scroll to position [4255, 0]
drag, startPoint x: 1382, startPoint y: 150, endPoint x: 1394, endPoint y: 151, distance: 11.9
click at [1394, 151] on button at bounding box center [1399, 150] width 40 height 40
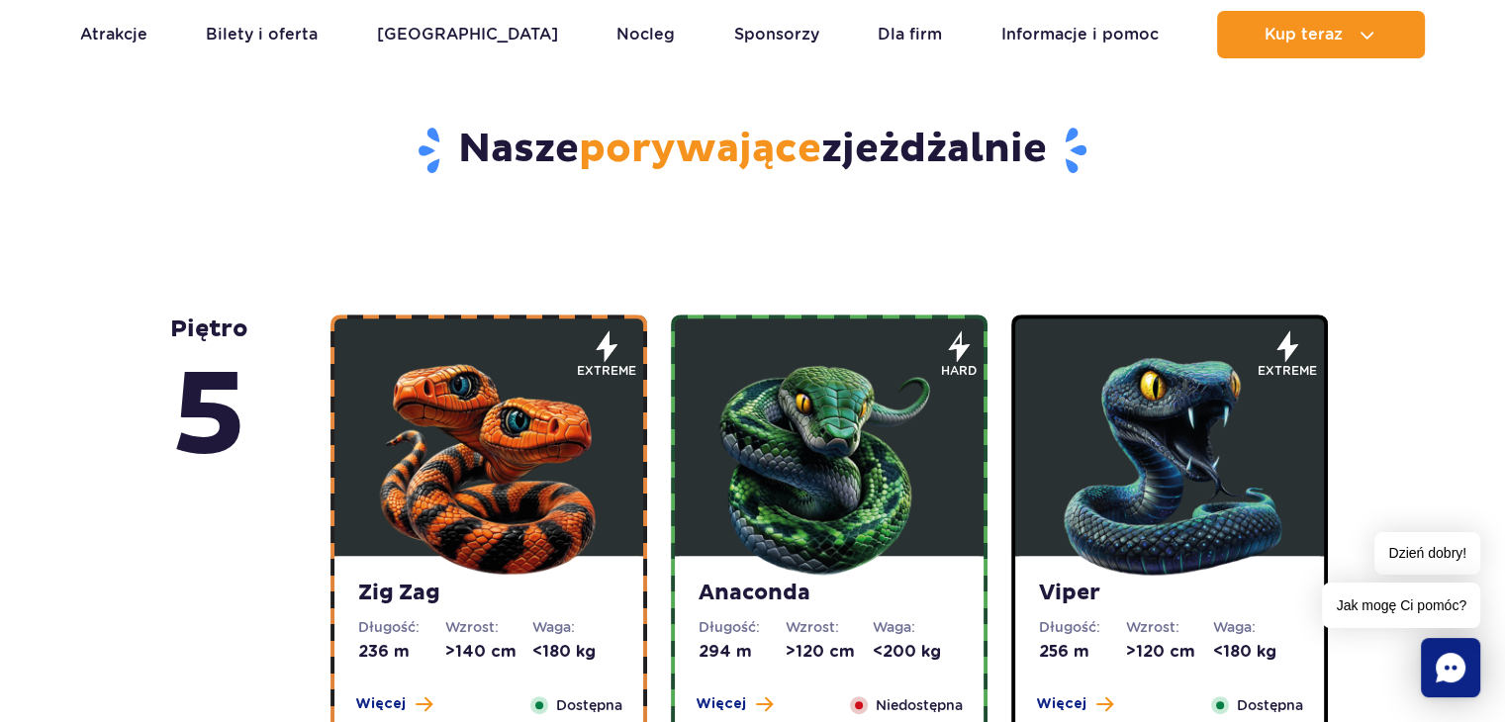
scroll to position [990, 0]
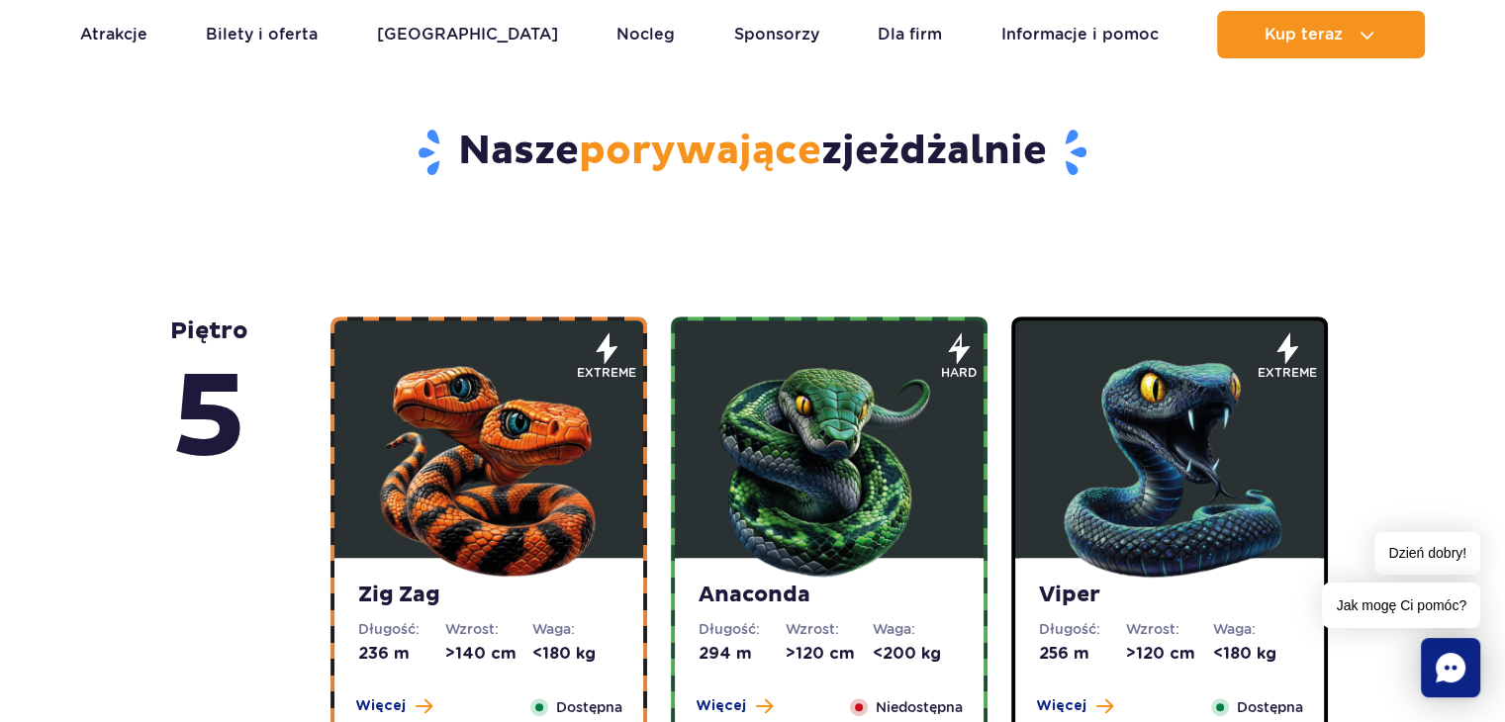
click at [1222, 593] on strong "Viper" at bounding box center [1169, 596] width 261 height 28
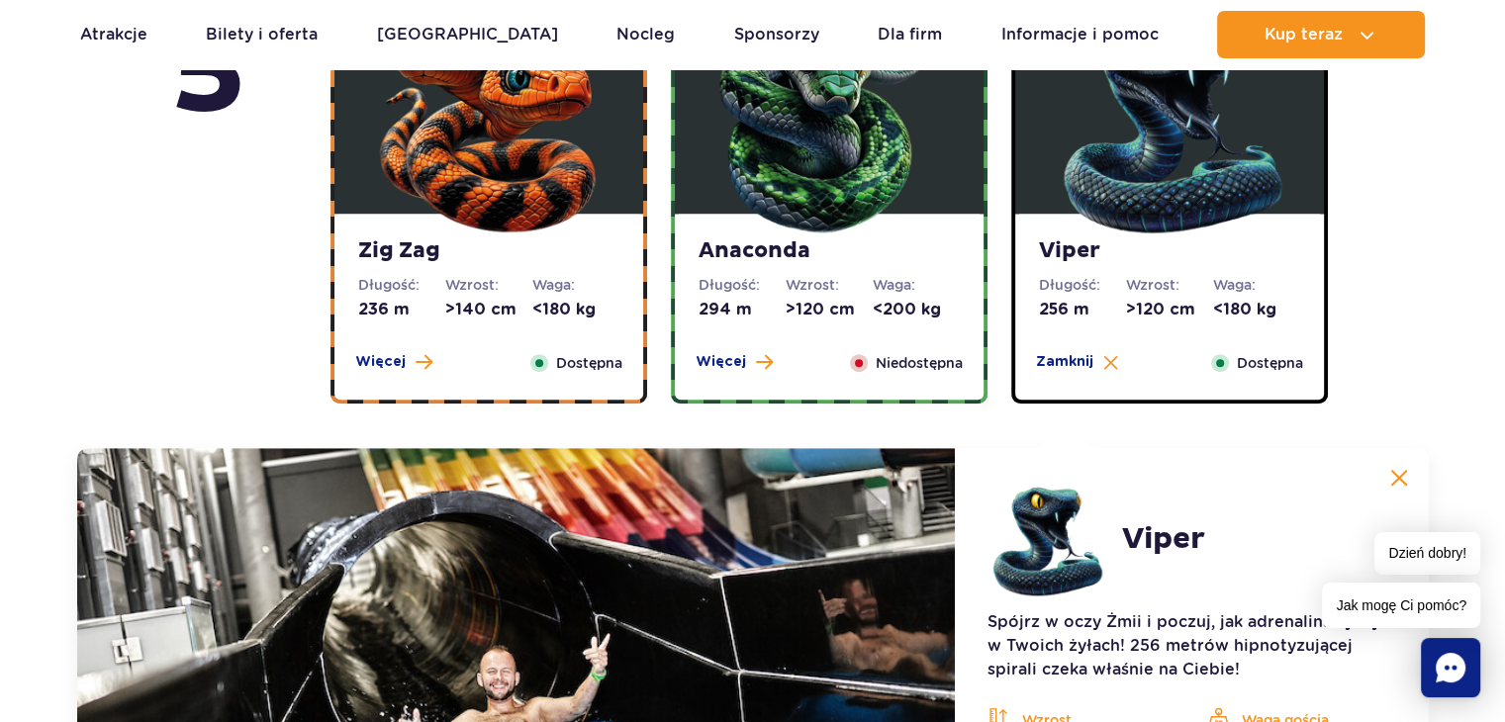
scroll to position [1326, 0]
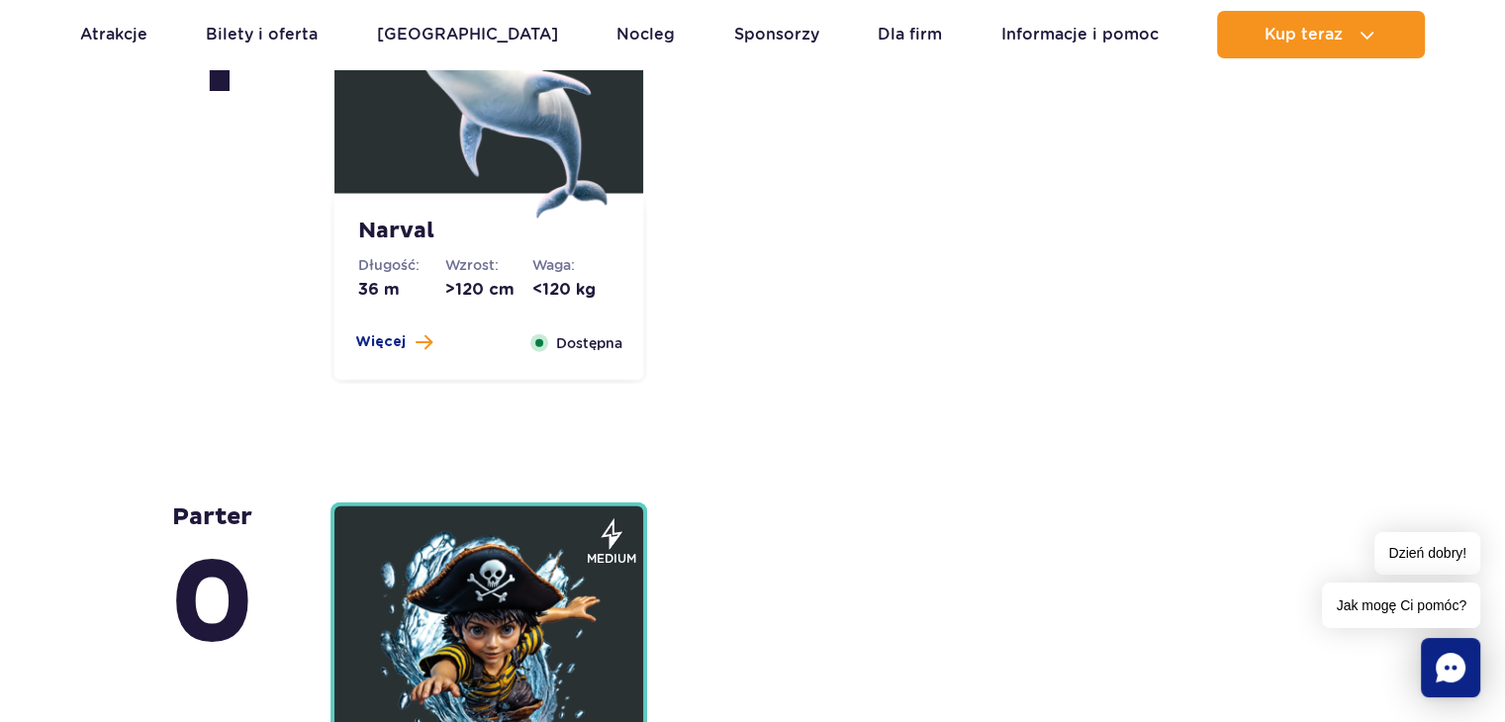
scroll to position [4354, 0]
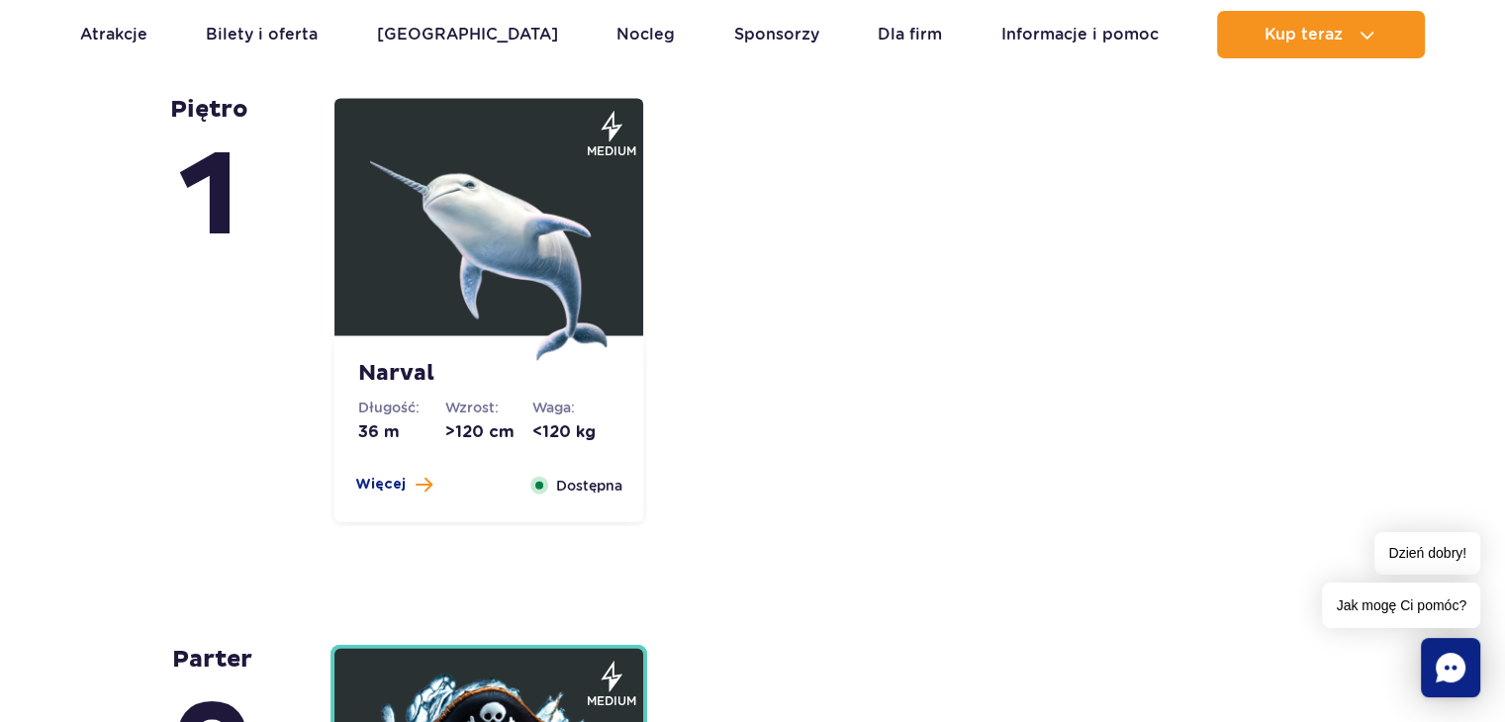
click at [480, 281] on img at bounding box center [488, 242] width 237 height 237
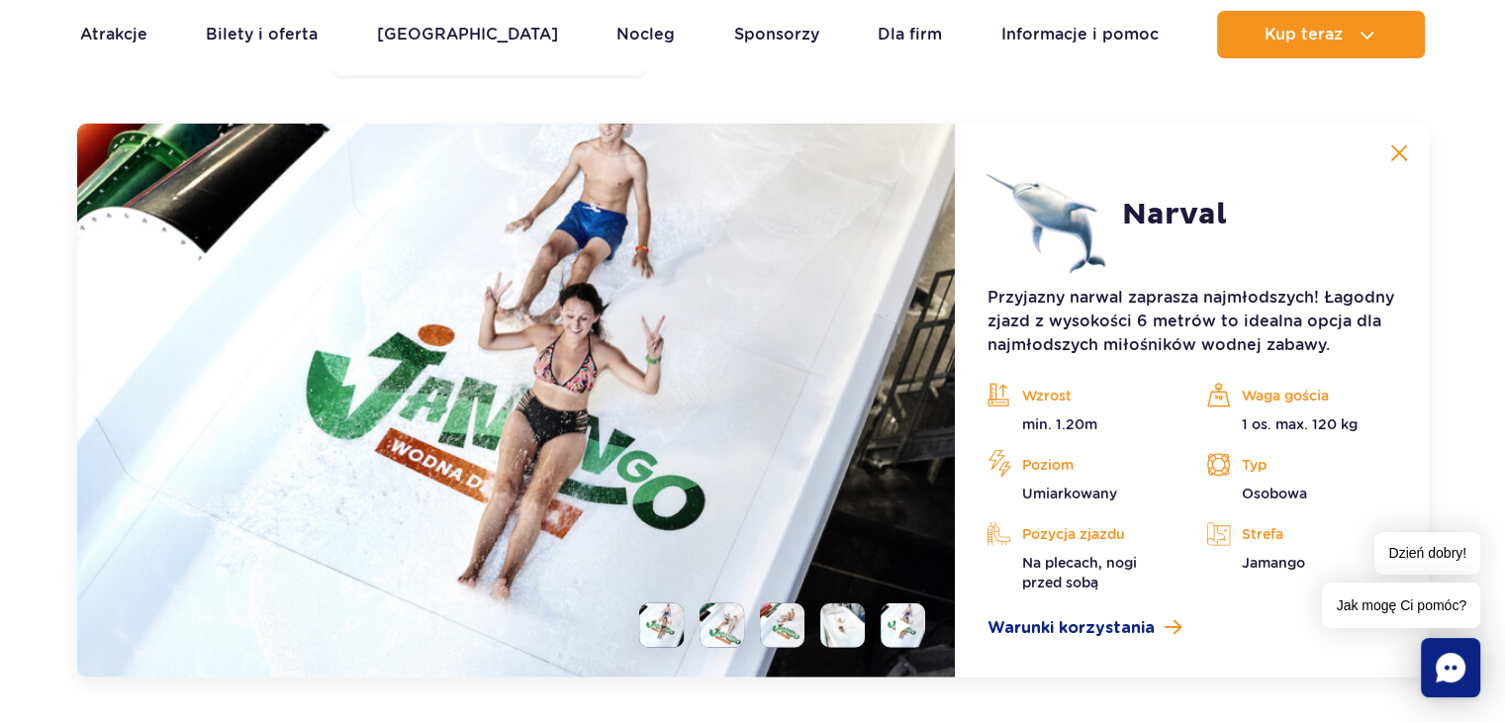
scroll to position [4805, 0]
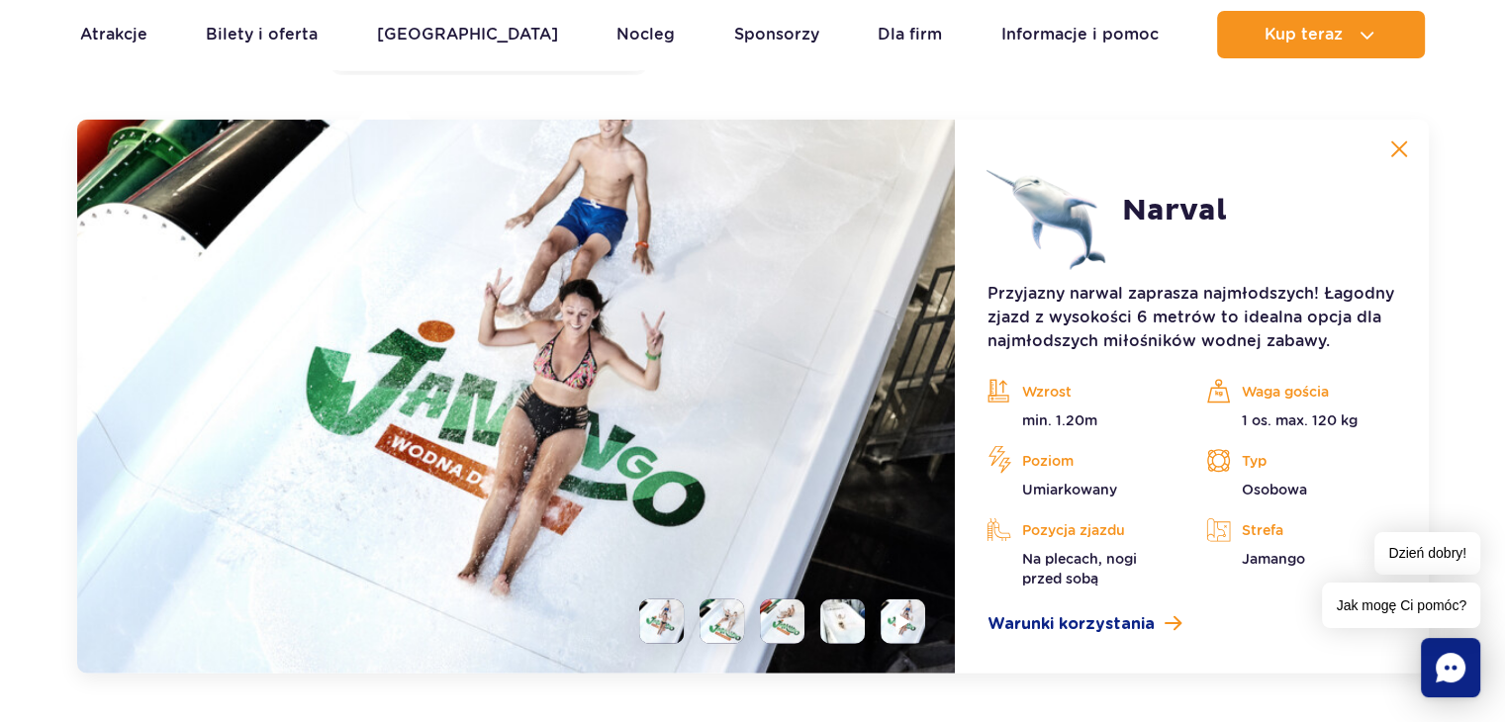
click at [1392, 154] on img at bounding box center [1399, 150] width 18 height 18
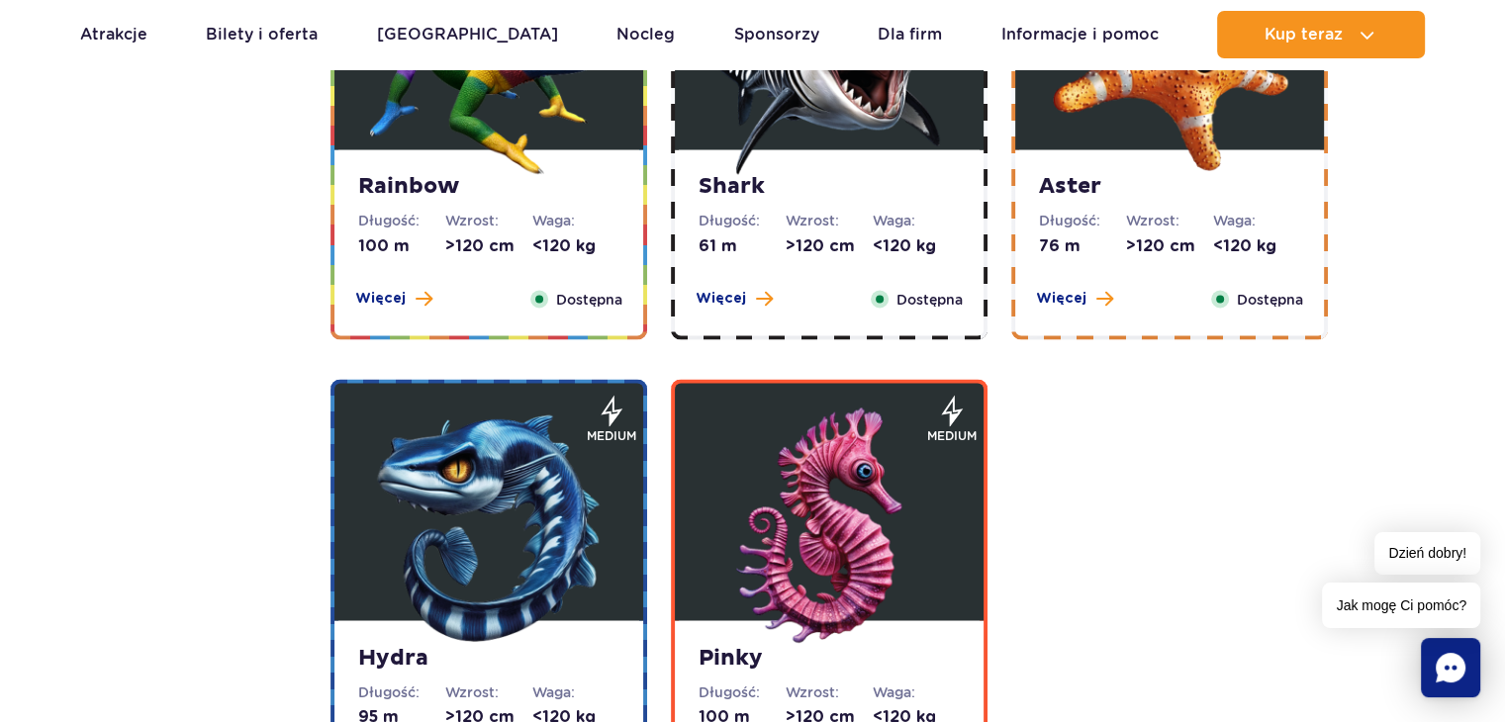
scroll to position [3519, 0]
